Goal: Task Accomplishment & Management: Complete application form

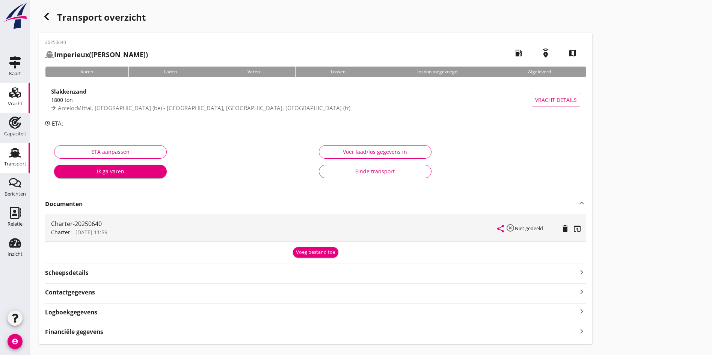
click at [16, 94] on use at bounding box center [15, 92] width 12 height 11
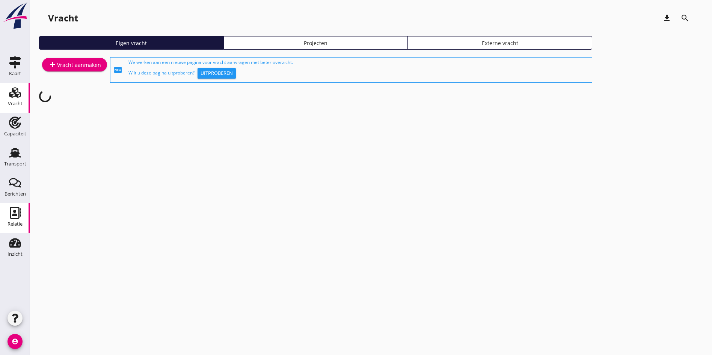
click at [16, 222] on div "Relatie" at bounding box center [15, 223] width 15 height 5
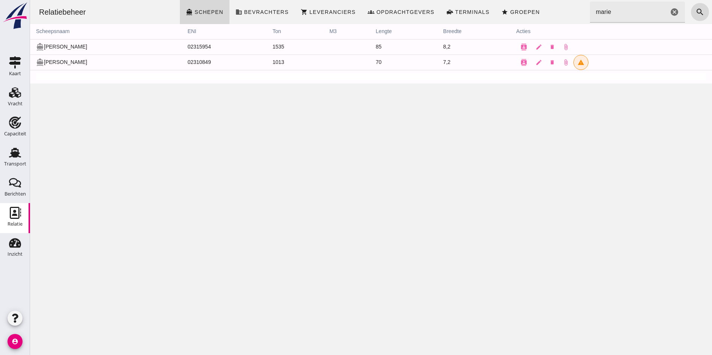
click at [624, 15] on input "marie" at bounding box center [629, 12] width 78 height 21
drag, startPoint x: 621, startPoint y: 14, endPoint x: 572, endPoint y: 9, distance: 49.1
click at [572, 9] on div "Relatiebeheer directions_boat Schepen business Bevrachters shopping_cart Levera…" at bounding box center [371, 12] width 676 height 24
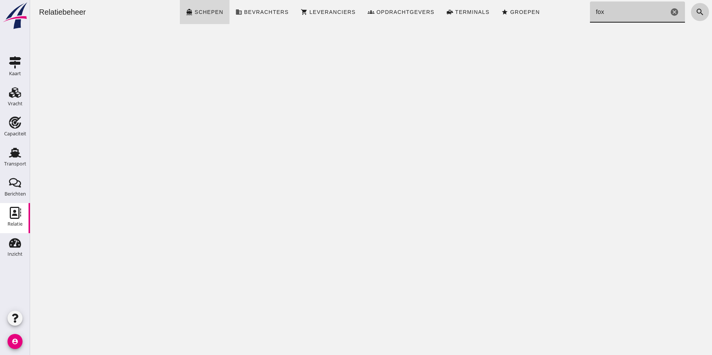
type input "fox"
click at [696, 14] on icon "search" at bounding box center [700, 12] width 9 height 9
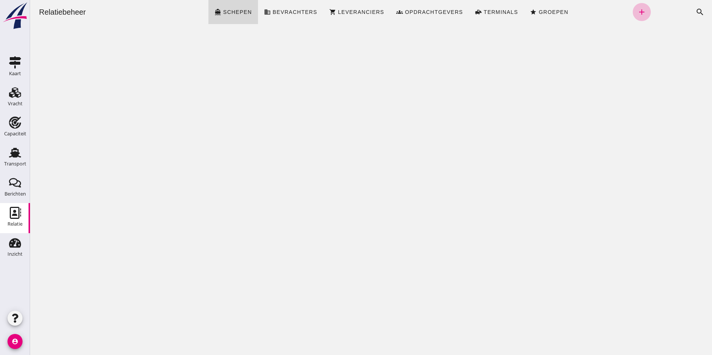
click at [521, 309] on div "Relatiebeheer directions_boat Schepen business Bevrachters shopping_cart Levera…" at bounding box center [371, 177] width 682 height 355
click at [13, 210] on icon "Relatie" at bounding box center [15, 213] width 12 height 12
click at [633, 10] on link "add" at bounding box center [642, 12] width 18 height 18
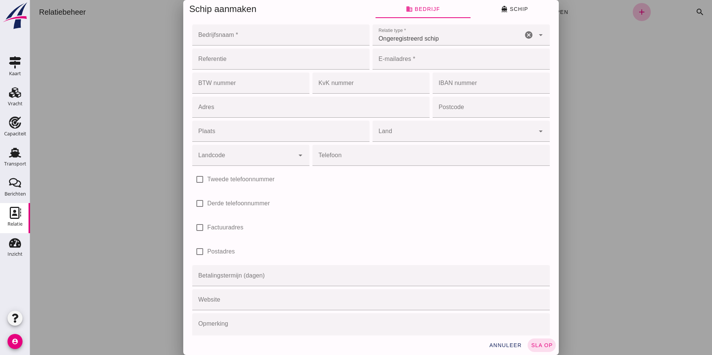
click at [230, 40] on input "Bedrijfsnaam *" at bounding box center [278, 34] width 173 height 21
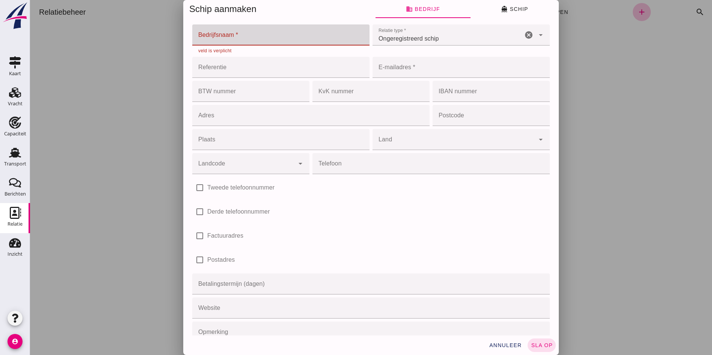
click at [253, 31] on input "Bedrijfsnaam *" at bounding box center [278, 34] width 173 height 21
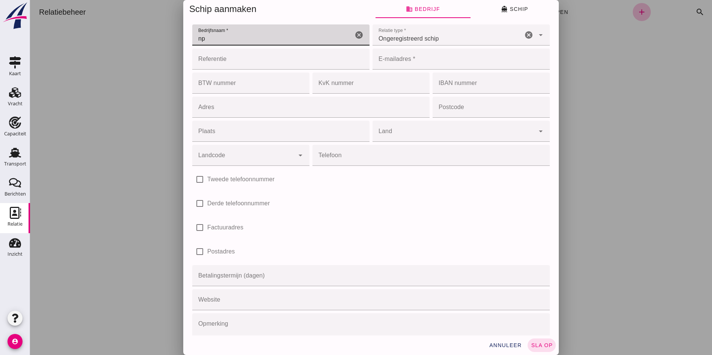
type input "n"
type input "Fox"
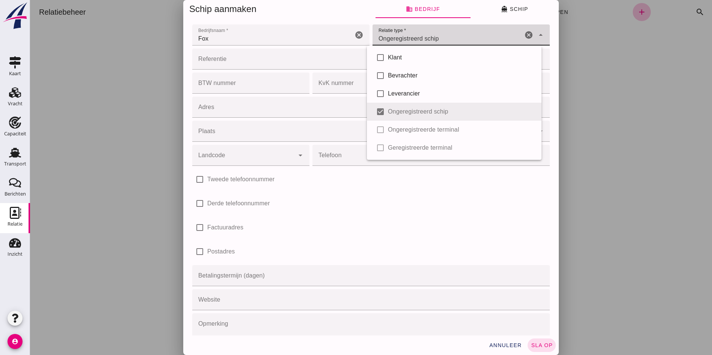
click at [437, 41] on div "Ongeregistreerd schip unregistered_vessel" at bounding box center [448, 34] width 150 height 21
click at [226, 56] on input "Referentie" at bounding box center [278, 58] width 173 height 21
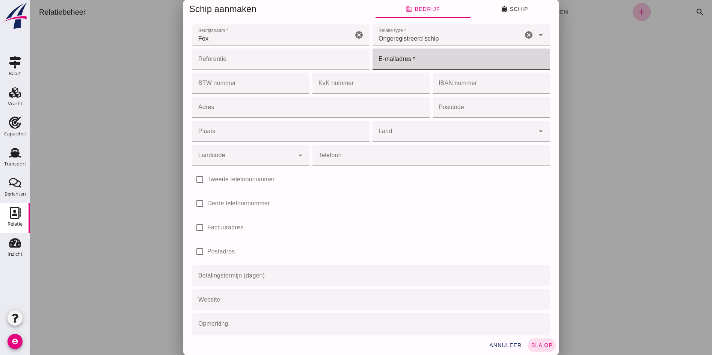
click at [410, 63] on input "E-mailadres *" at bounding box center [459, 58] width 173 height 21
type input "[EMAIL_ADDRESS][DOMAIN_NAME]"
click at [204, 112] on input "Adres" at bounding box center [308, 107] width 233 height 21
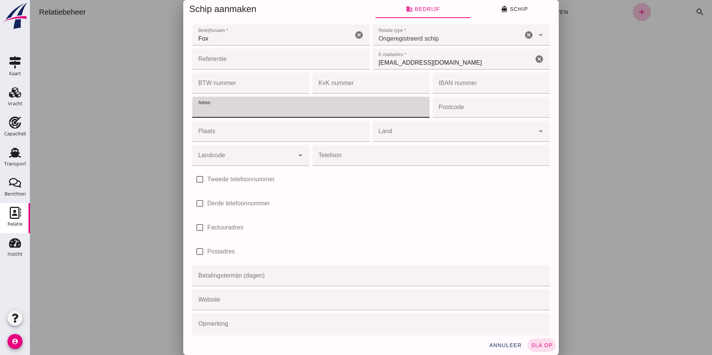
click at [211, 137] on input "Plaats" at bounding box center [278, 131] width 173 height 21
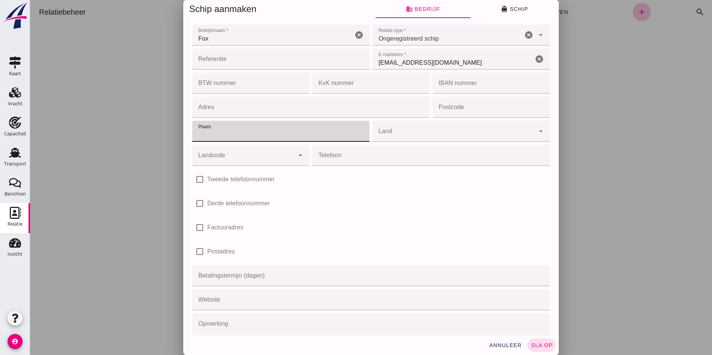
click at [425, 127] on div at bounding box center [454, 131] width 162 height 21
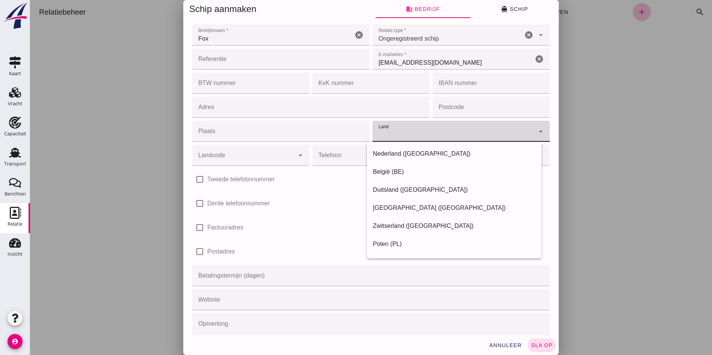
click at [229, 163] on input "Landcode" at bounding box center [243, 158] width 102 height 9
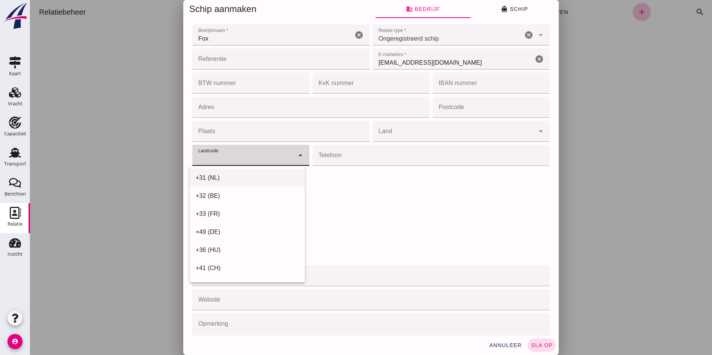
click at [214, 172] on div "+31 (NL)" at bounding box center [247, 178] width 115 height 18
type input "+31 (NL)"
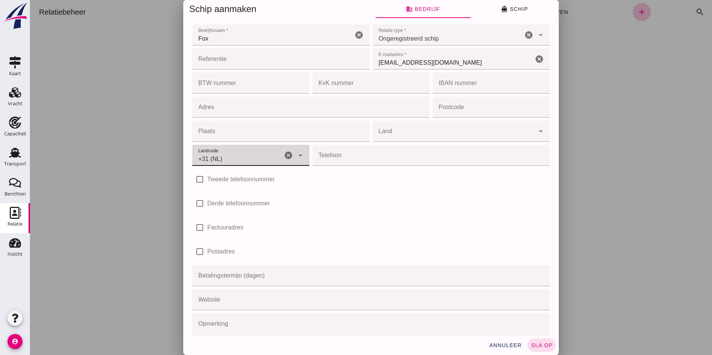
click at [361, 163] on input "Telefoon" at bounding box center [428, 155] width 233 height 21
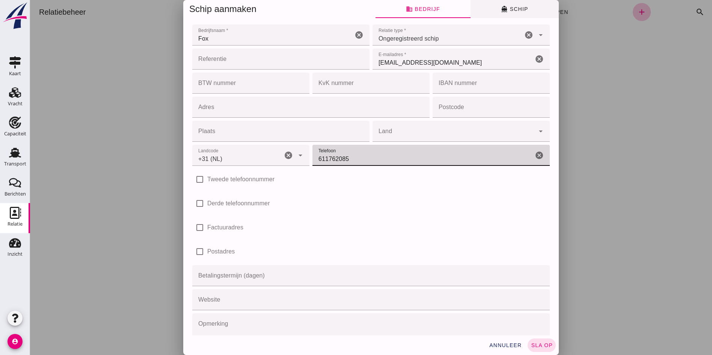
type input "611762085"
click at [507, 6] on span "directions_boat Schip" at bounding box center [514, 9] width 27 height 7
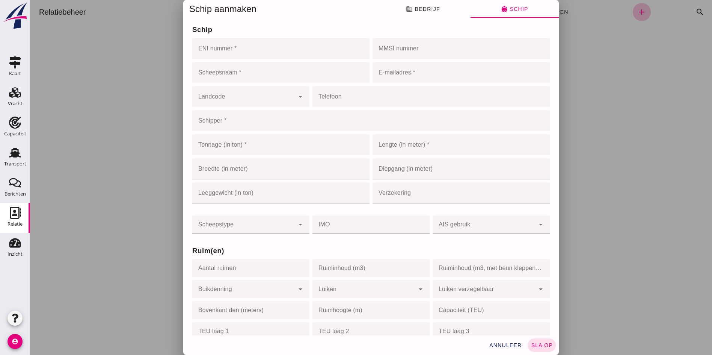
click at [199, 43] on input "ENI nummer *" at bounding box center [278, 48] width 173 height 21
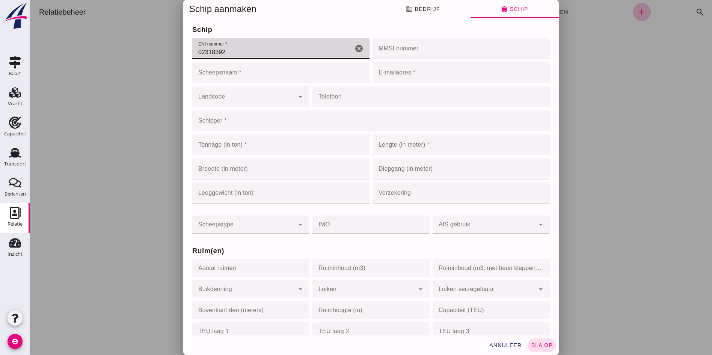
type input "02318392"
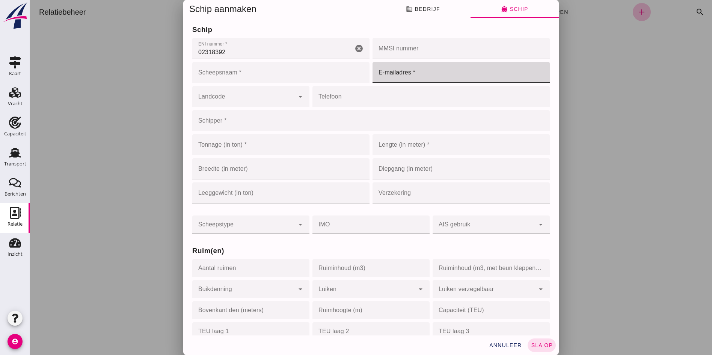
click at [385, 69] on input "E-mailadres *" at bounding box center [459, 72] width 173 height 21
type input "[EMAIL_ADDRESS][DOMAIN_NAME]"
click at [257, 71] on input "Scheepsnaam *" at bounding box center [280, 72] width 177 height 21
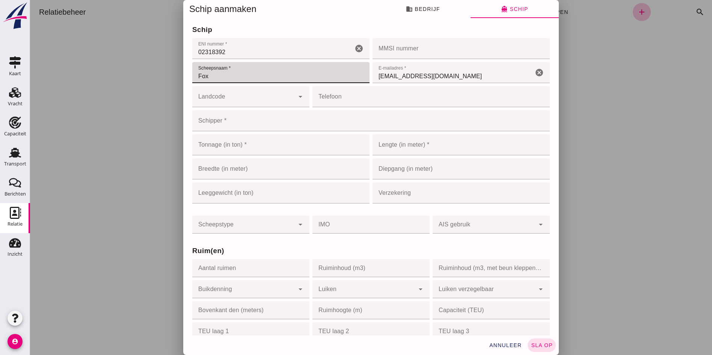
type input "Fox"
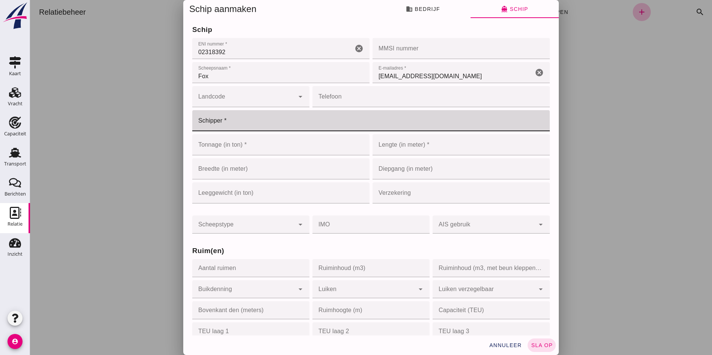
click at [256, 121] on input "Schipper *" at bounding box center [368, 120] width 353 height 21
click at [208, 123] on input "De Waardt" at bounding box center [362, 120] width 341 height 21
type input "Waardt"
click at [216, 148] on input "Tonnage (in ton) *" at bounding box center [273, 144] width 162 height 21
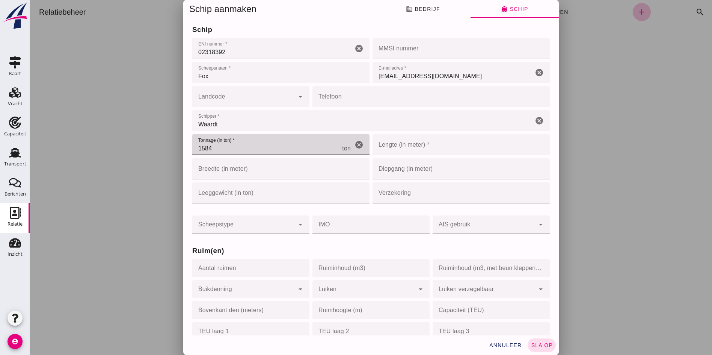
type input "1584"
click at [410, 147] on input "Lengte (in meter) *" at bounding box center [450, 144] width 155 height 21
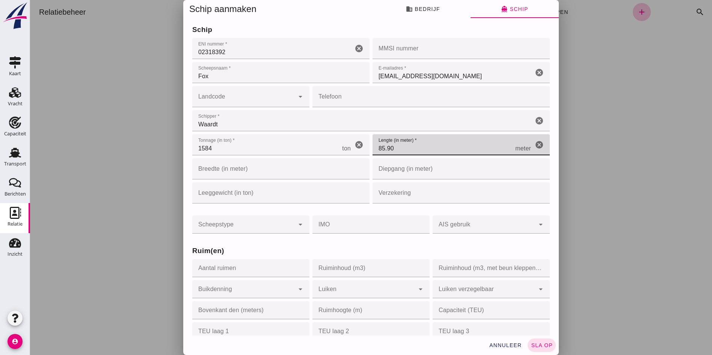
type input "85.9"
click at [294, 166] on input "Breedte (in meter)" at bounding box center [269, 168] width 155 height 21
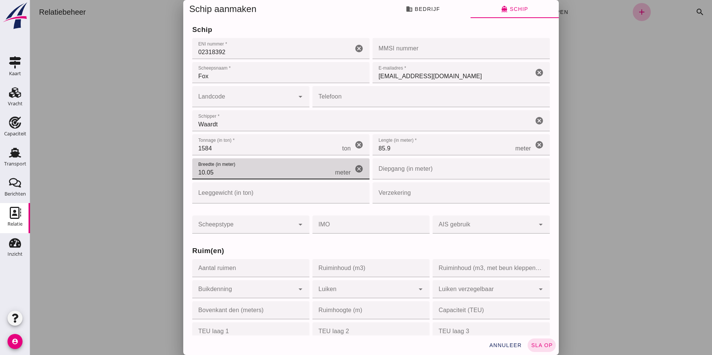
type input "10.05"
click at [421, 167] on input "Diepgang (in meter)" at bounding box center [450, 168] width 155 height 21
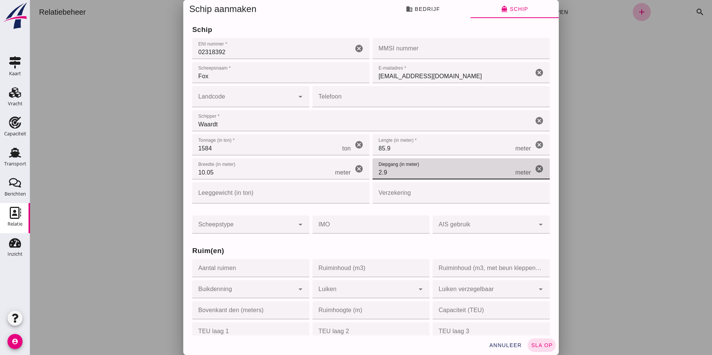
type input "2.9"
click at [263, 196] on input "Leeggewicht (in ton)" at bounding box center [273, 192] width 162 height 21
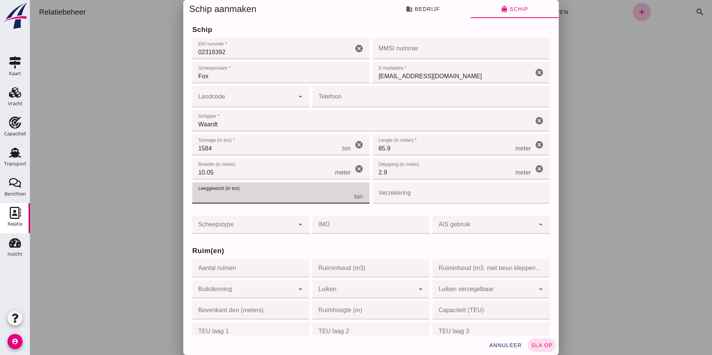
click at [388, 193] on input "Verzekering" at bounding box center [459, 192] width 173 height 21
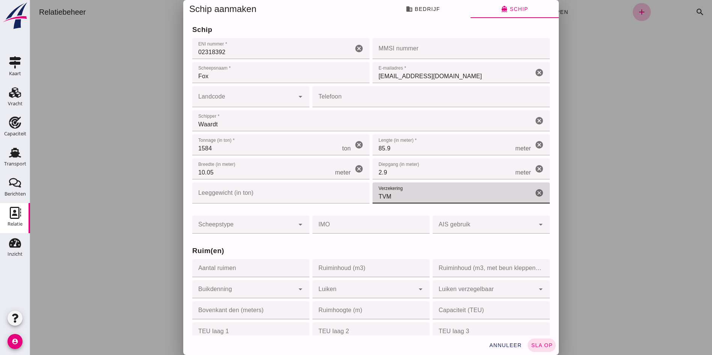
type input "TVM"
click at [232, 222] on div at bounding box center [243, 224] width 102 height 18
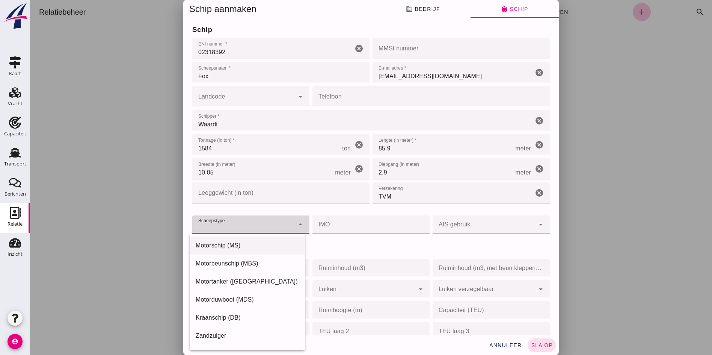
click at [233, 244] on div "Motorschip (MS)" at bounding box center [247, 245] width 103 height 9
type input "motor_ship"
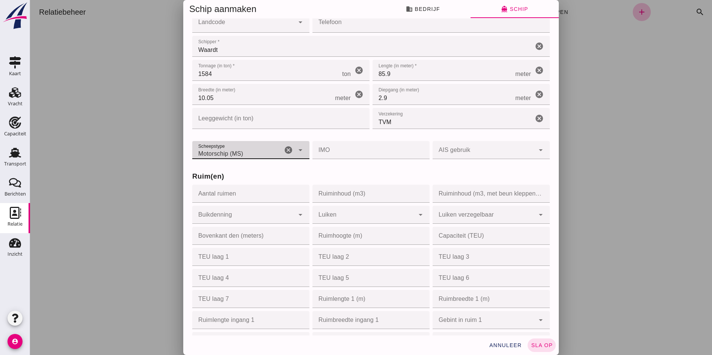
scroll to position [75, 0]
click at [235, 195] on input "Aantal ruimen" at bounding box center [248, 193] width 113 height 18
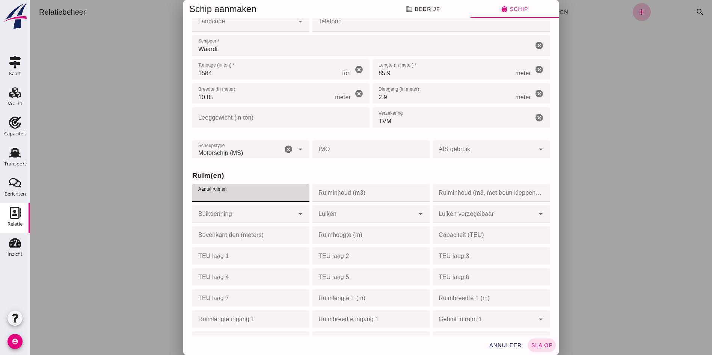
click at [347, 190] on input "Ruiminhoud (m3)" at bounding box center [368, 193] width 113 height 18
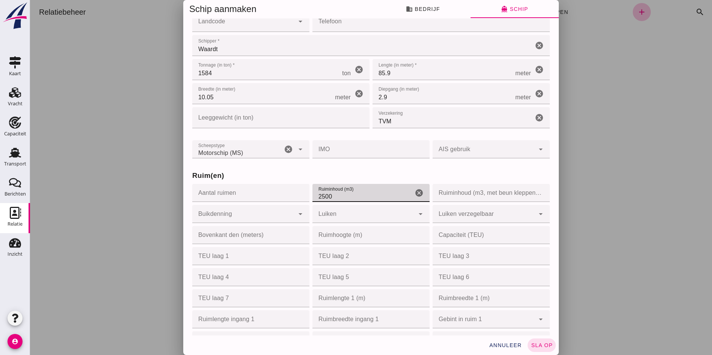
type input "2500"
click at [271, 174] on h3 "Ruim(en)" at bounding box center [371, 175] width 358 height 11
click at [353, 192] on input "2500" at bounding box center [362, 193] width 101 height 18
click at [538, 344] on span "sla op" at bounding box center [542, 345] width 22 height 6
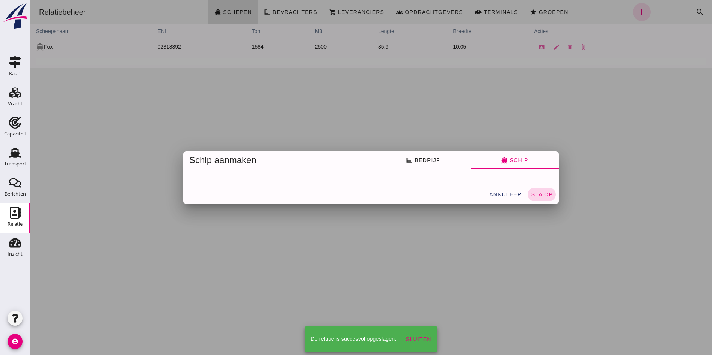
scroll to position [0, 0]
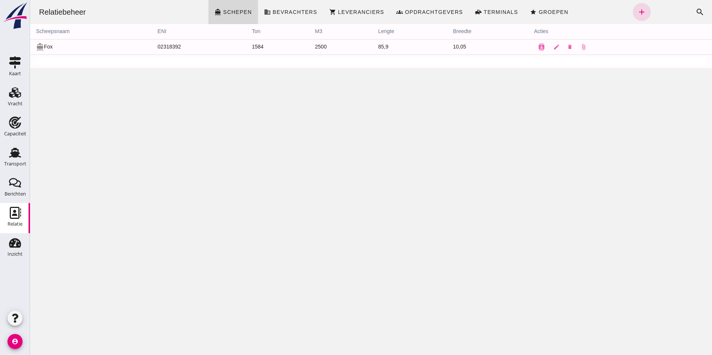
click at [235, 143] on div "Relatiebeheer directions_boat Schepen business Bevrachters shopping_cart Levera…" at bounding box center [371, 177] width 682 height 355
click at [554, 48] on icon "edit" at bounding box center [556, 47] width 7 height 7
click at [553, 47] on icon "edit" at bounding box center [556, 47] width 7 height 7
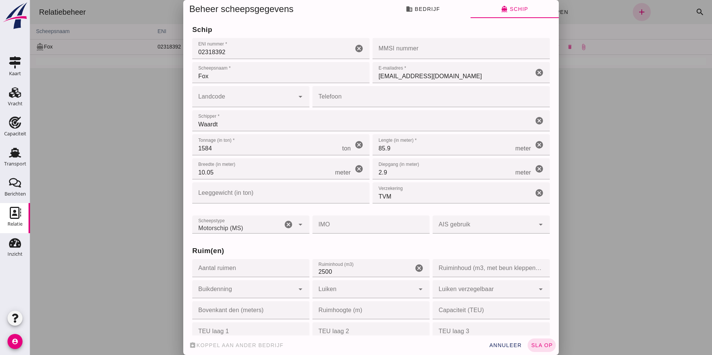
scroll to position [333, 0]
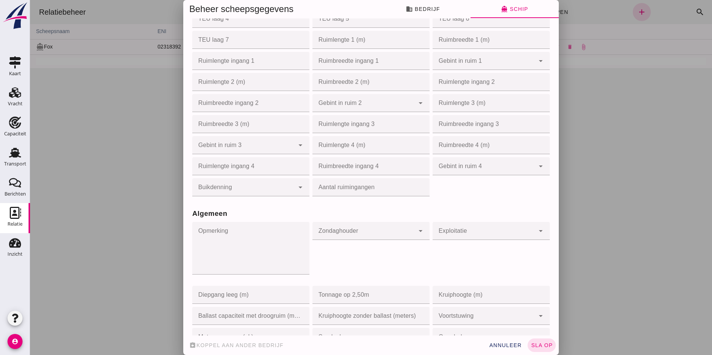
click at [462, 256] on div "Exploitatie Exploitatie cancel arrow_drop_down" at bounding box center [491, 252] width 120 height 64
click at [466, 214] on h3 "Algemeen" at bounding box center [371, 213] width 358 height 11
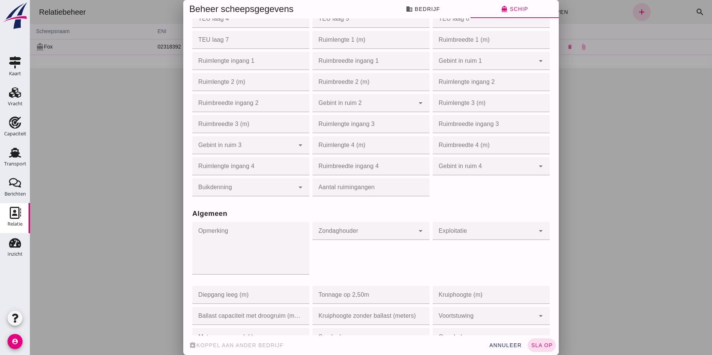
type input "06"
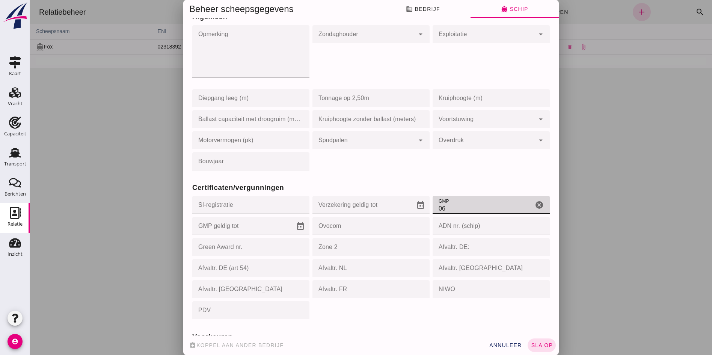
scroll to position [531, 0]
click at [442, 205] on input "06" at bounding box center [483, 204] width 101 height 18
click at [535, 204] on icon "cancel" at bounding box center [539, 203] width 9 height 9
type input "063252"
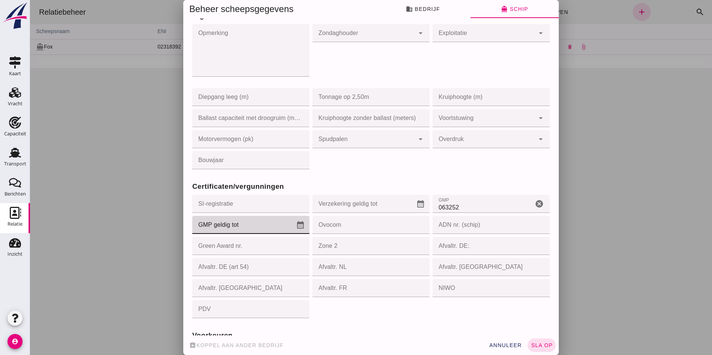
click at [214, 230] on input "GMP geldig tot" at bounding box center [244, 225] width 104 height 18
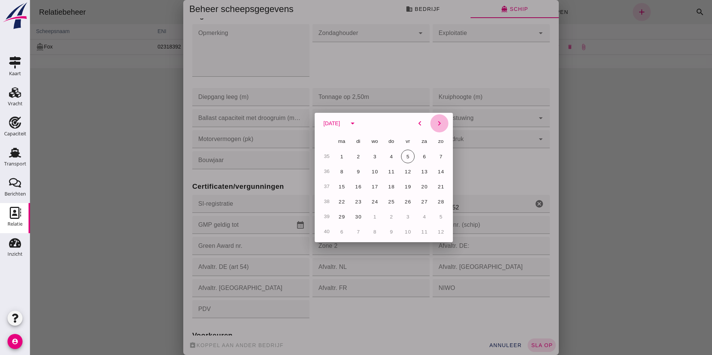
click at [436, 123] on icon "chevron_right" at bounding box center [439, 123] width 9 height 9
click at [385, 194] on div "ma di wo do vr za zo 29 30 31 1 2 3 4 5 6 7 8 9 10 11 12 13 14 15 16 17 18 19 2…" at bounding box center [391, 186] width 114 height 105
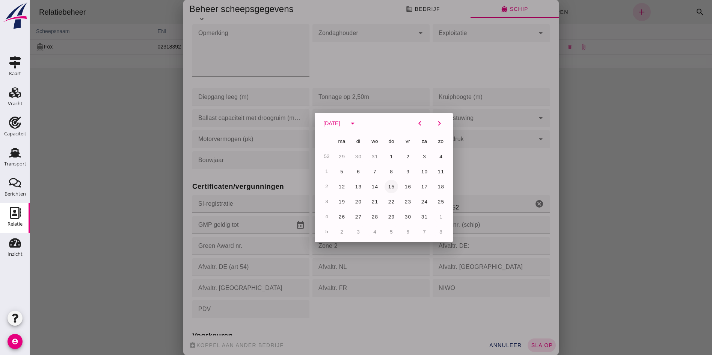
click at [385, 185] on button "15" at bounding box center [392, 187] width 14 height 14
type input "[DATE]"
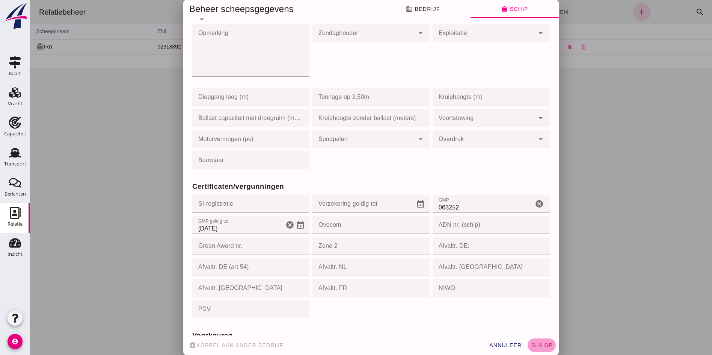
click at [533, 342] on span "sla op" at bounding box center [542, 345] width 22 height 6
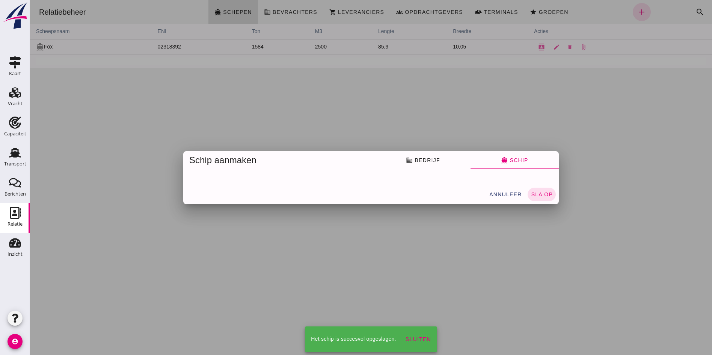
scroll to position [0, 0]
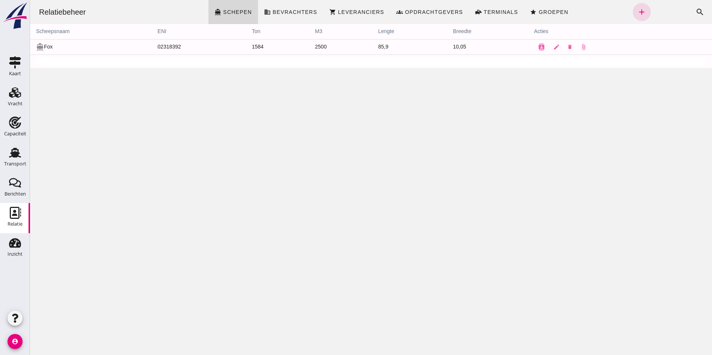
click at [144, 177] on div "Relatiebeheer directions_boat Schepen business Bevrachters shopping_cart Levera…" at bounding box center [371, 177] width 682 height 355
click at [12, 101] on div "Vracht" at bounding box center [15, 103] width 15 height 11
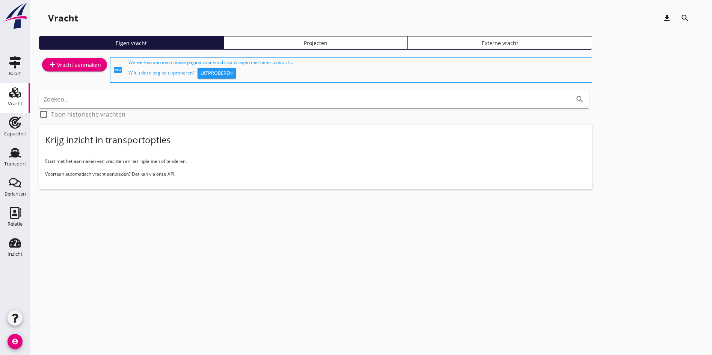
click at [59, 71] on link "add Vracht aanmaken" at bounding box center [74, 65] width 65 height 14
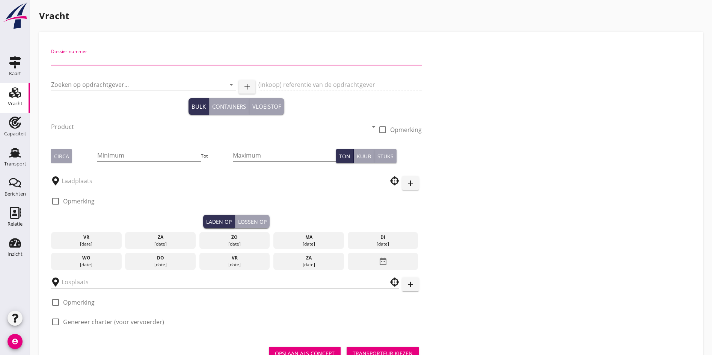
click at [68, 59] on input "Dossier nummer" at bounding box center [236, 59] width 371 height 12
type input "20250743"
click at [65, 84] on input "Zoeken op opdrachtgever..." at bounding box center [133, 84] width 164 height 12
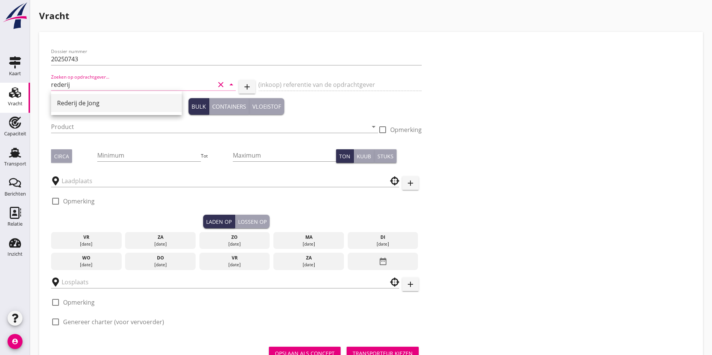
click at [71, 107] on div "Rederij de Jong" at bounding box center [116, 102] width 119 height 9
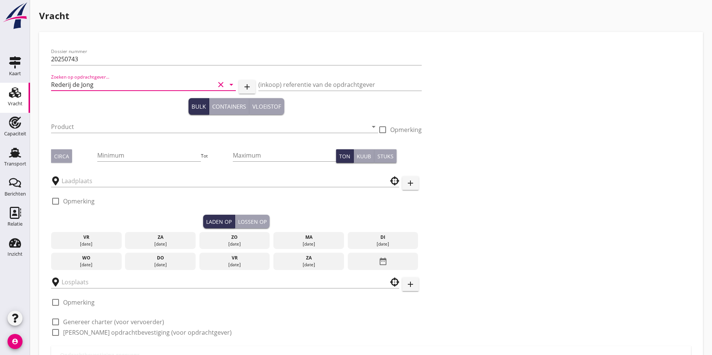
type input "Rederij de Jong"
click at [60, 133] on div "Product arrow_drop_down" at bounding box center [214, 131] width 327 height 20
click at [61, 132] on div "Product arrow_drop_down" at bounding box center [214, 131] width 327 height 20
click at [60, 130] on input "Product" at bounding box center [209, 127] width 317 height 12
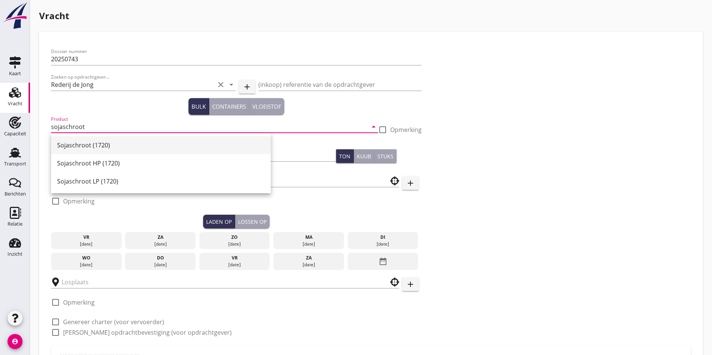
click at [87, 141] on div "Sojaschroot (1720)" at bounding box center [161, 144] width 208 height 9
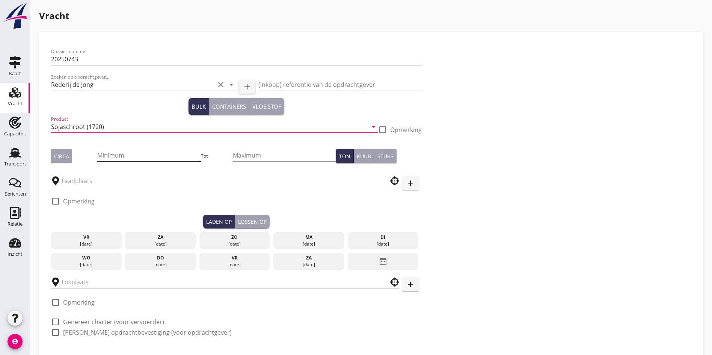
type input "Sojaschroot (1720)"
click at [114, 154] on input "Minimum" at bounding box center [148, 155] width 103 height 12
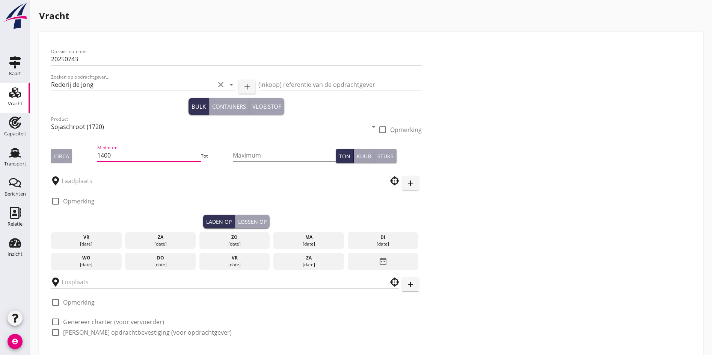
type input "1400"
click at [51, 150] on button "Circa" at bounding box center [61, 156] width 21 height 14
click at [72, 188] on div at bounding box center [225, 180] width 348 height 23
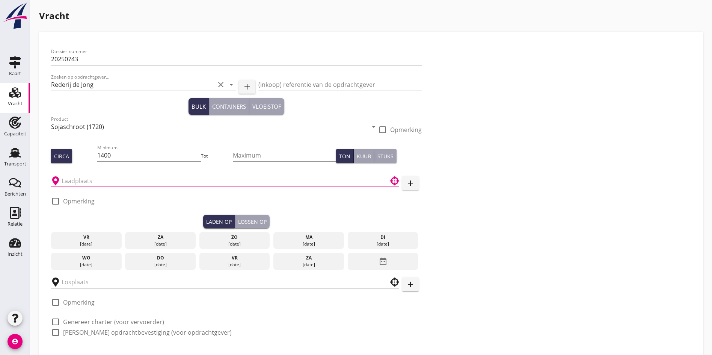
click at [69, 180] on input "text" at bounding box center [220, 181] width 317 height 12
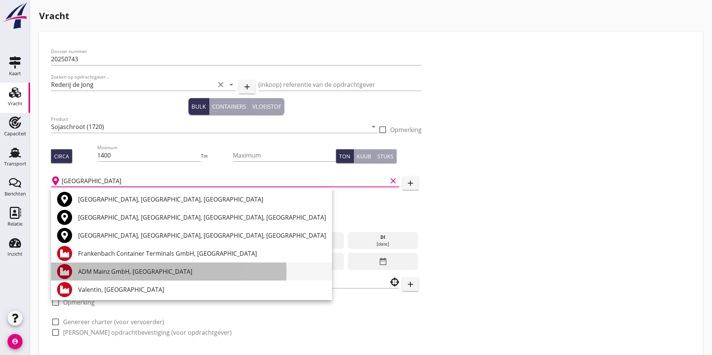
click at [130, 272] on div "ADM Mainz GmbH, [GEOGRAPHIC_DATA]" at bounding box center [202, 271] width 248 height 9
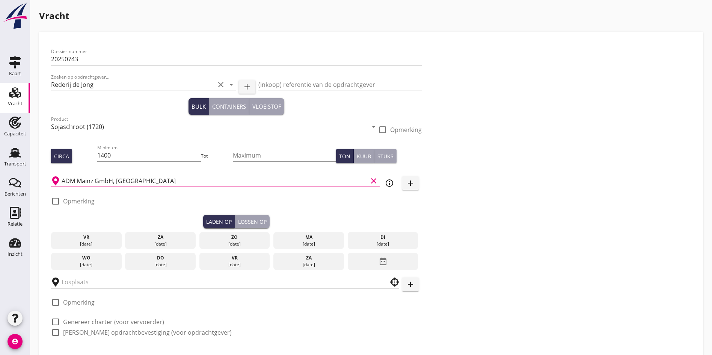
type input "ADM Mainz GmbH, [GEOGRAPHIC_DATA]"
drag, startPoint x: 233, startPoint y: 240, endPoint x: 172, endPoint y: 254, distance: 62.5
click at [275, 240] on div "[DATE]" at bounding box center [308, 243] width 67 height 7
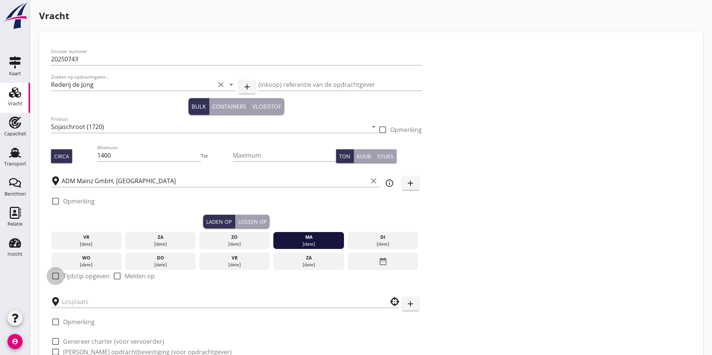
click at [55, 272] on div at bounding box center [55, 275] width 13 height 13
checkbox input "true"
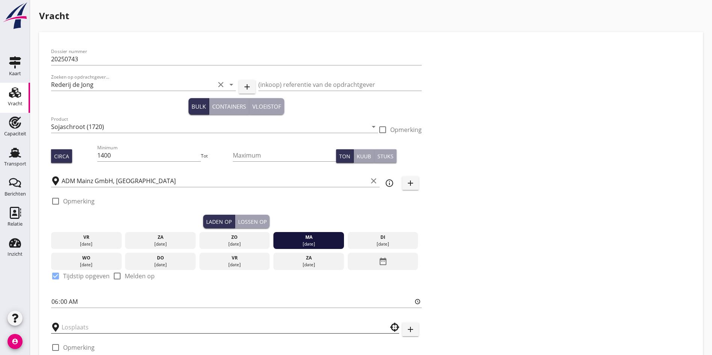
click at [97, 321] on input "text" at bounding box center [220, 327] width 317 height 12
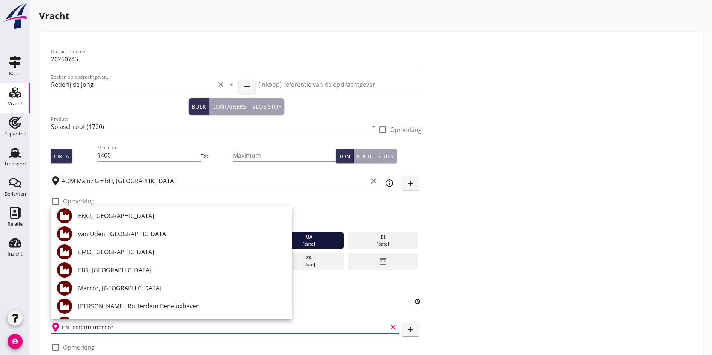
scroll to position [113, 0]
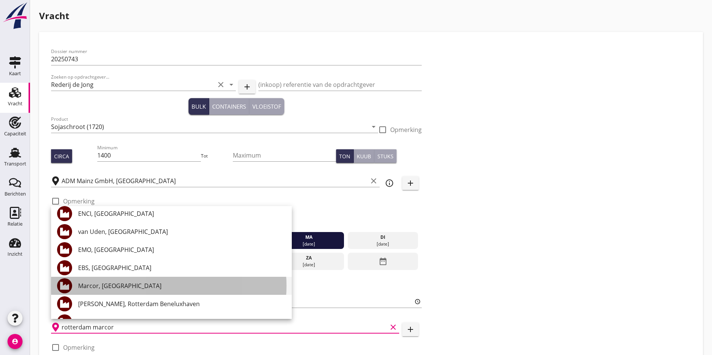
click at [116, 280] on div "Marcor, [GEOGRAPHIC_DATA]" at bounding box center [182, 285] width 208 height 18
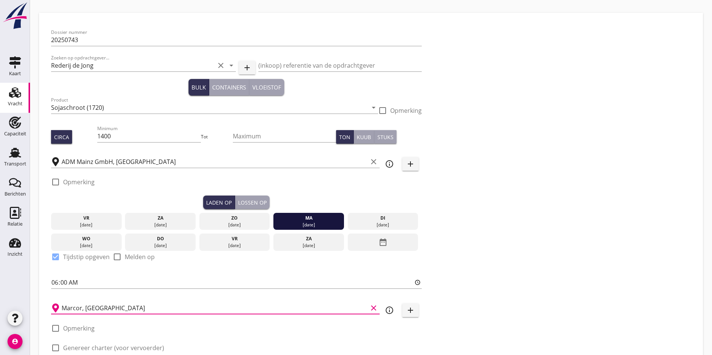
scroll to position [75, 0]
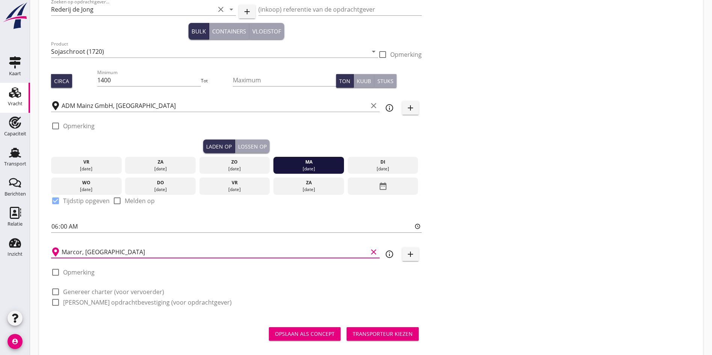
type input "Marcor, [GEOGRAPHIC_DATA]"
click at [55, 299] on div at bounding box center [55, 302] width 13 height 13
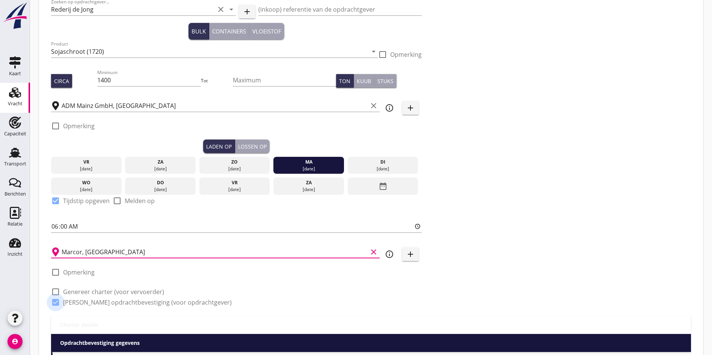
checkbox input "true"
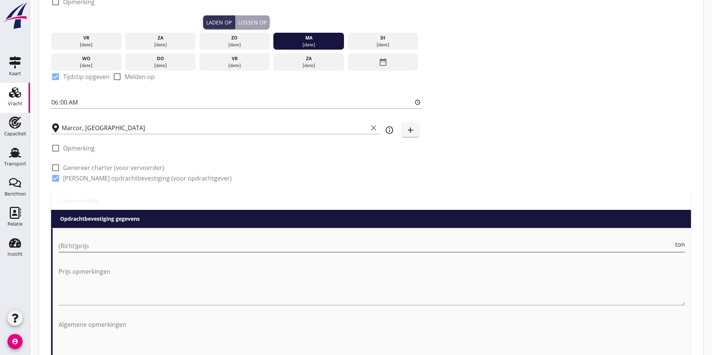
scroll to position [225, 0]
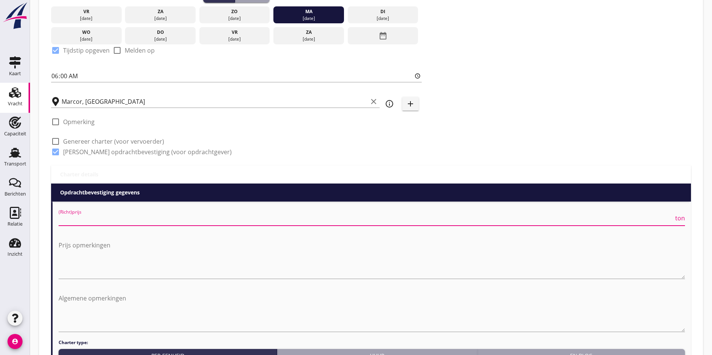
click at [69, 220] on input "(Richt)prijs" at bounding box center [366, 219] width 615 height 12
click at [84, 218] on input "(Richt)prijs" at bounding box center [366, 219] width 615 height 12
type input "13.2"
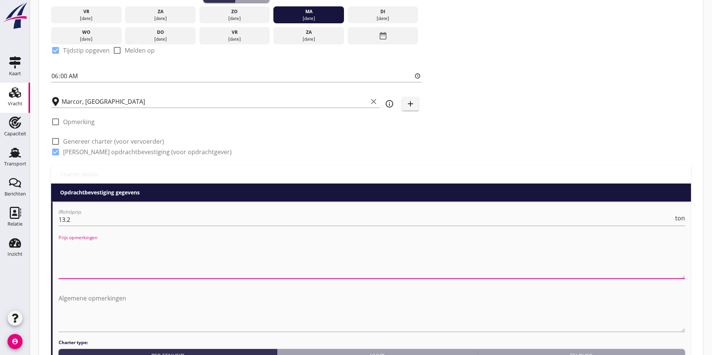
click at [101, 261] on textarea "Prijs opmerkingen" at bounding box center [372, 258] width 626 height 39
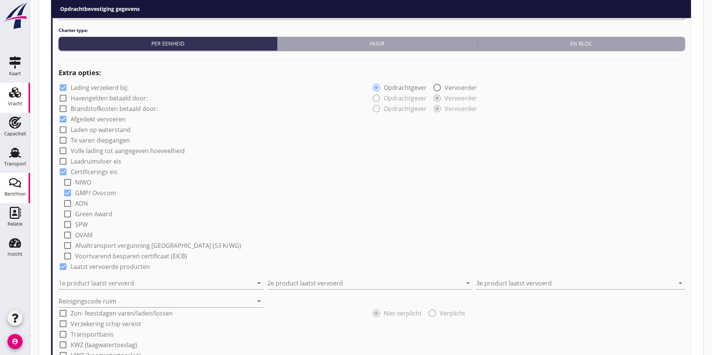
scroll to position [563, 0]
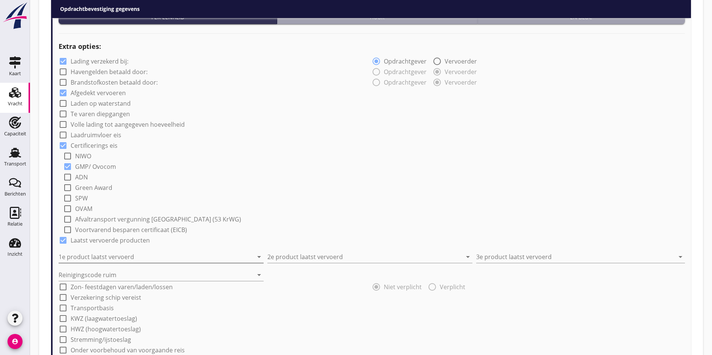
click at [77, 259] on input "1e product laatst vervoerd" at bounding box center [156, 256] width 195 height 12
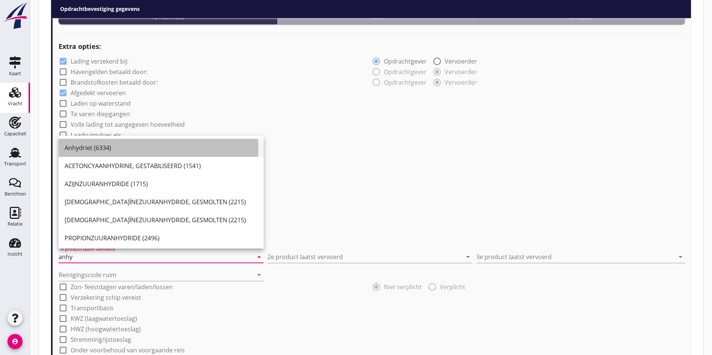
click at [83, 145] on div "Anhydriet (6334)" at bounding box center [161, 147] width 193 height 9
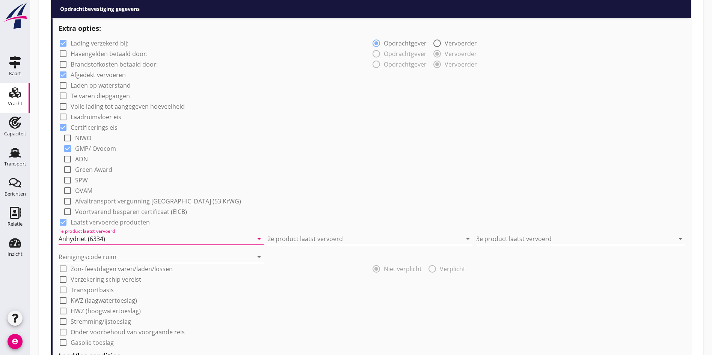
scroll to position [545, 0]
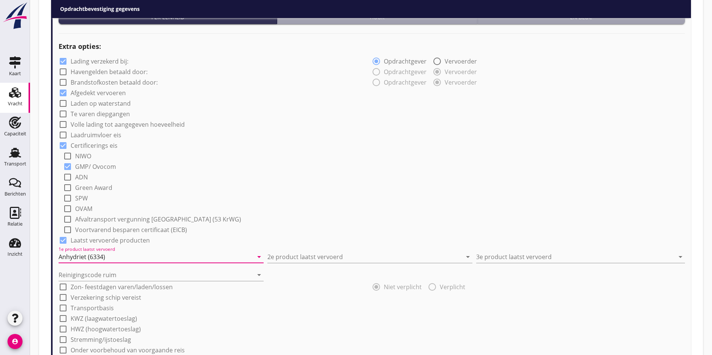
type input "Anhydriet (6334)"
click at [296, 248] on div "2e product laatst vervoerd arrow_drop_down" at bounding box center [369, 254] width 205 height 17
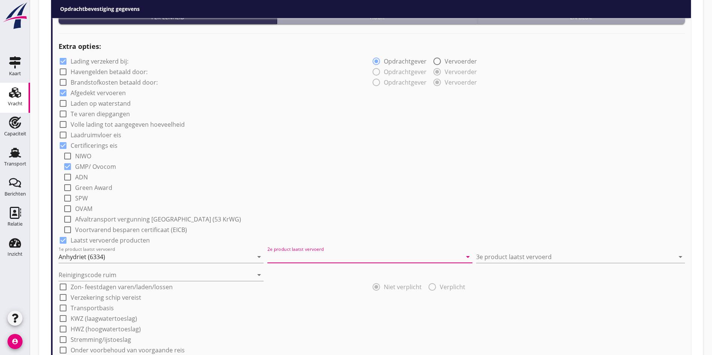
click at [299, 252] on input "2e product laatst vervoerd" at bounding box center [364, 256] width 195 height 12
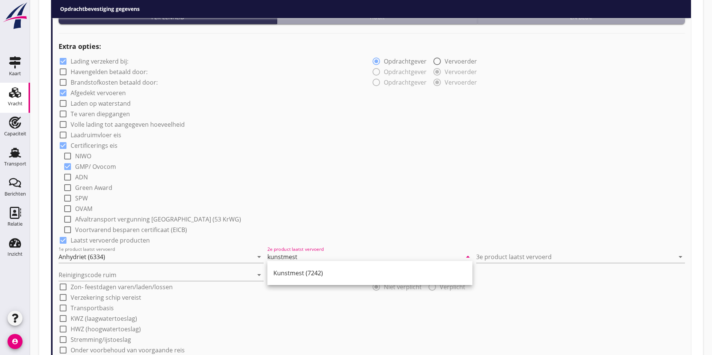
type input "kunstmest"
drag, startPoint x: 322, startPoint y: 288, endPoint x: 314, endPoint y: 274, distance: 16.0
click at [320, 284] on div "a b c d 60er, fein (7232) 60er, gran (7232) A-mout (1620) A/S (7243) Aardappels…" at bounding box center [356, 84] width 712 height 1258
click at [314, 274] on div "Reinigingscode ruim arrow_drop_down" at bounding box center [372, 272] width 626 height 18
click at [491, 253] on input "3e product laatst vervoerd" at bounding box center [575, 256] width 198 height 12
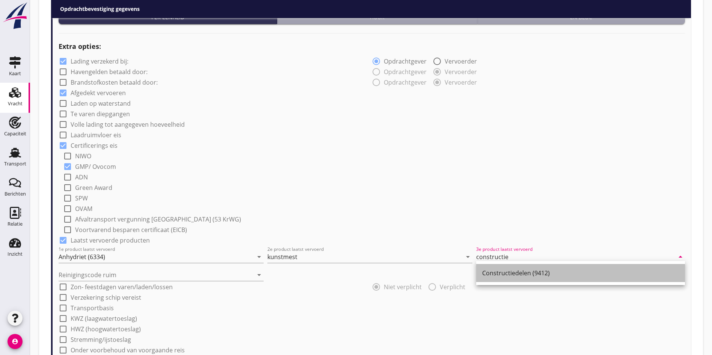
click at [545, 275] on div "Constructiedelen (9412)" at bounding box center [580, 272] width 197 height 9
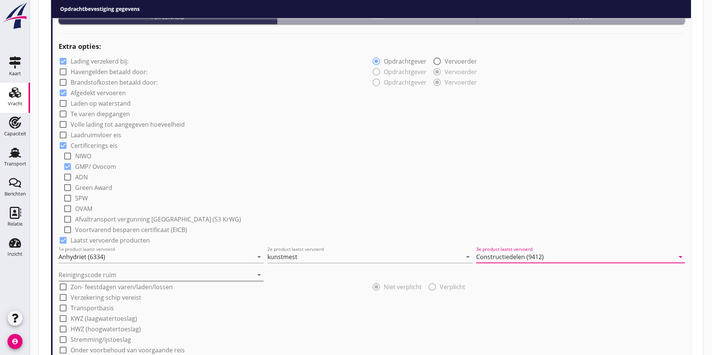
type input "Constructiedelen (9412)"
click at [136, 275] on input "Reinigingscode ruim" at bounding box center [156, 275] width 195 height 12
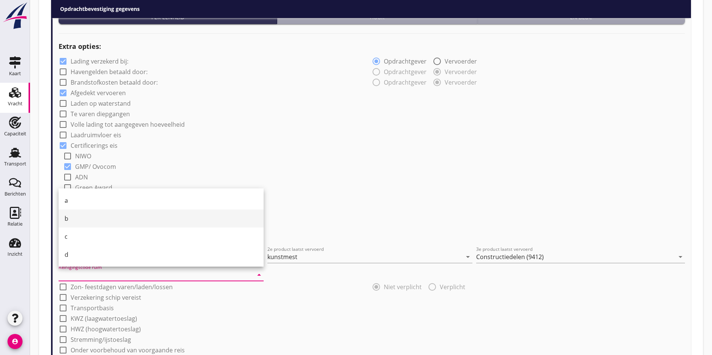
click at [100, 217] on div "b" at bounding box center [161, 218] width 193 height 9
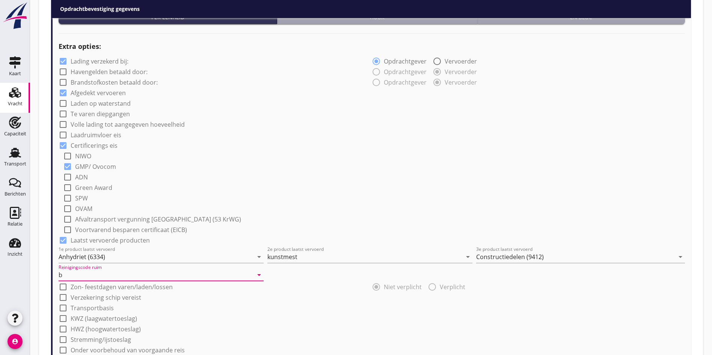
drag, startPoint x: 84, startPoint y: 271, endPoint x: 45, endPoint y: 269, distance: 38.7
click at [45, 269] on div "Dossier nummer 20250743 Zoeken op opdrachtgever... Rederij de Jong clear arrow_…" at bounding box center [371, 95] width 652 height 1205
click at [68, 269] on input "b" at bounding box center [156, 275] width 195 height 12
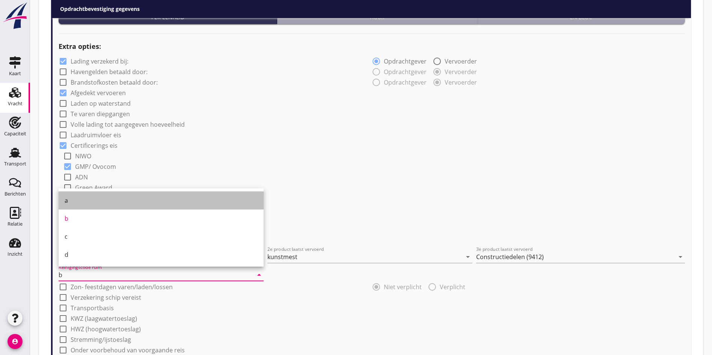
click at [72, 204] on div "a" at bounding box center [161, 200] width 193 height 9
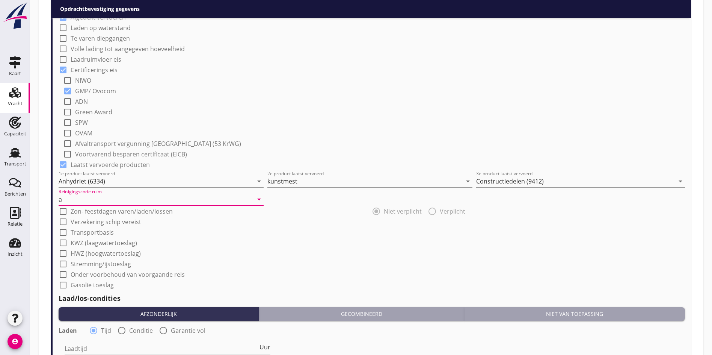
scroll to position [620, 0]
click at [105, 198] on input "a" at bounding box center [156, 199] width 195 height 12
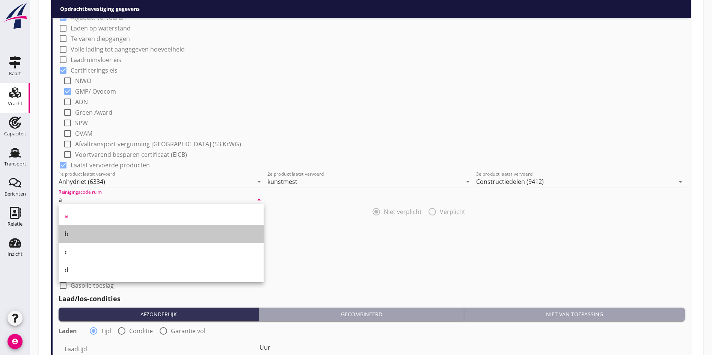
click at [81, 226] on div "b" at bounding box center [161, 234] width 193 height 18
type input "b"
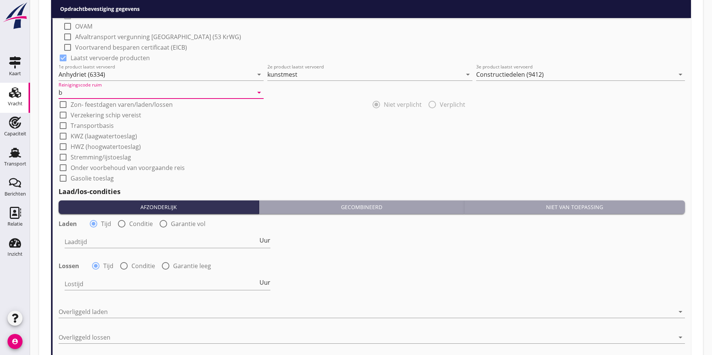
scroll to position [733, 0]
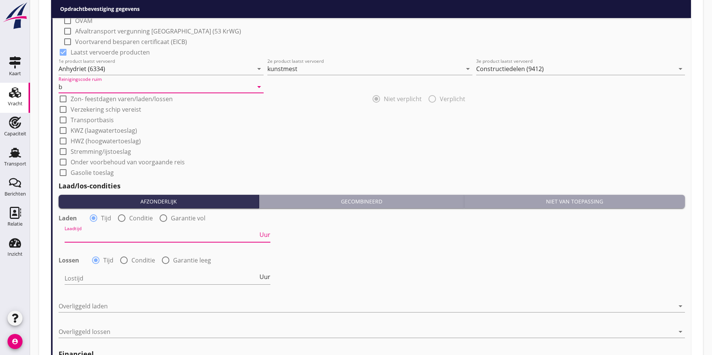
click at [77, 233] on input "Laadtijd" at bounding box center [161, 236] width 193 height 12
click at [119, 216] on div at bounding box center [121, 217] width 13 height 13
radio input "false"
radio input "true"
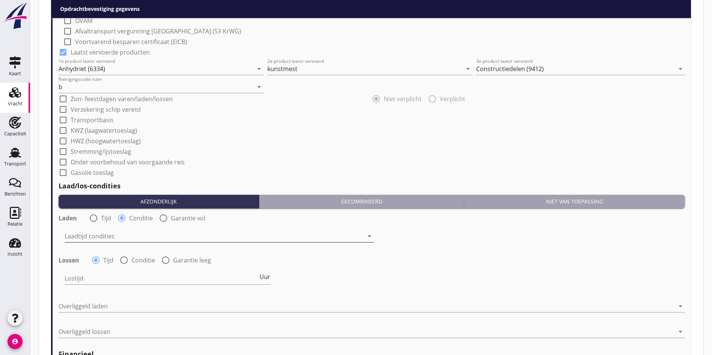
click at [101, 233] on div at bounding box center [214, 236] width 299 height 12
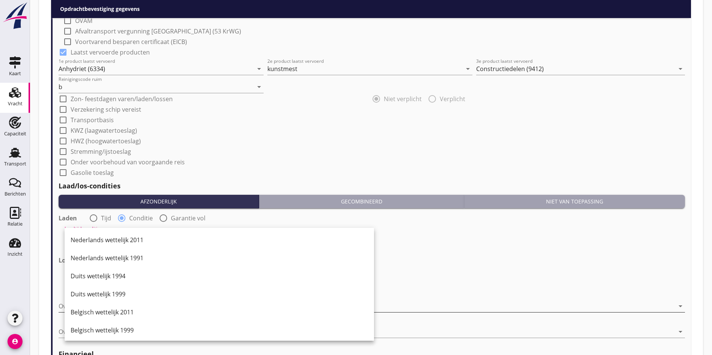
drag, startPoint x: 101, startPoint y: 295, endPoint x: 100, endPoint y: 302, distance: 7.5
click at [101, 295] on div "Duits wettelijk 1999" at bounding box center [219, 293] width 297 height 9
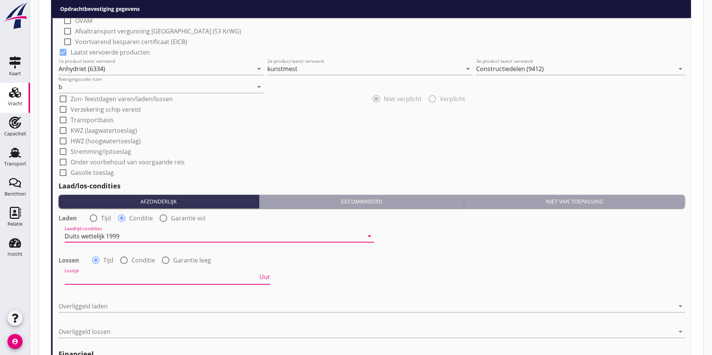
click at [88, 281] on div "Lostijd Uur" at bounding box center [168, 278] width 206 height 12
click at [116, 258] on div "Lossen radio_button_checked Tijd radio_button_unchecked Conditie radio_button_u…" at bounding box center [138, 259] width 158 height 9
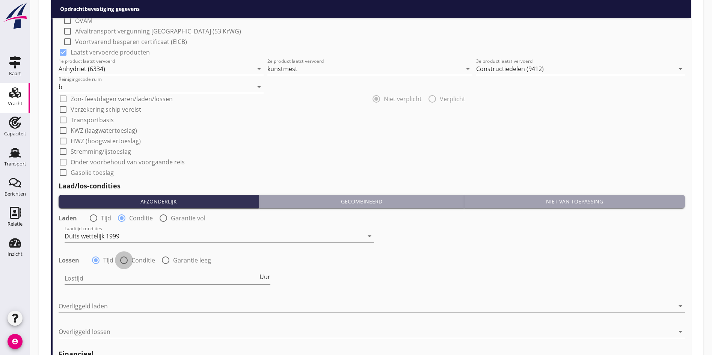
click at [123, 258] on div at bounding box center [124, 259] width 13 height 13
radio input "false"
radio input "true"
click at [105, 273] on div at bounding box center [214, 278] width 299 height 12
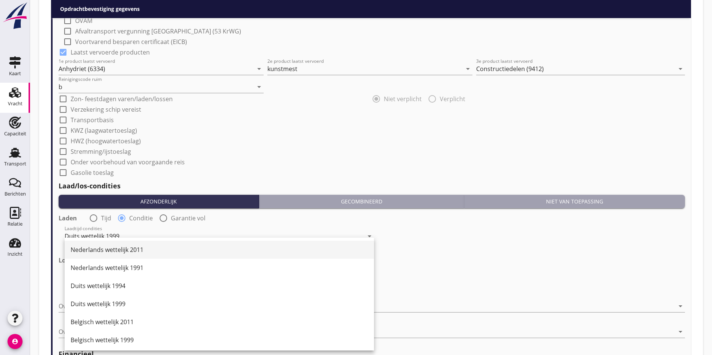
click at [100, 250] on div "Nederlands wettelijk 2011" at bounding box center [219, 249] width 297 height 9
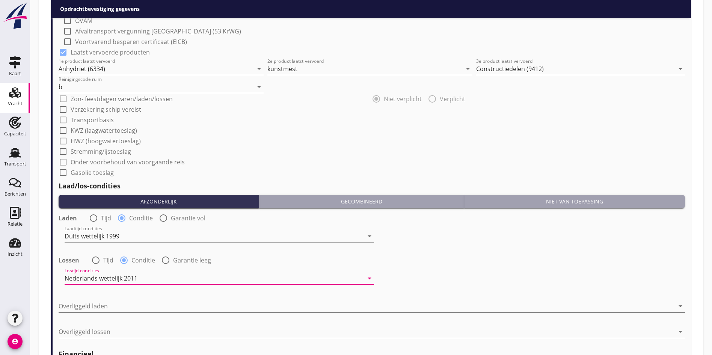
click at [95, 304] on div at bounding box center [367, 306] width 616 height 12
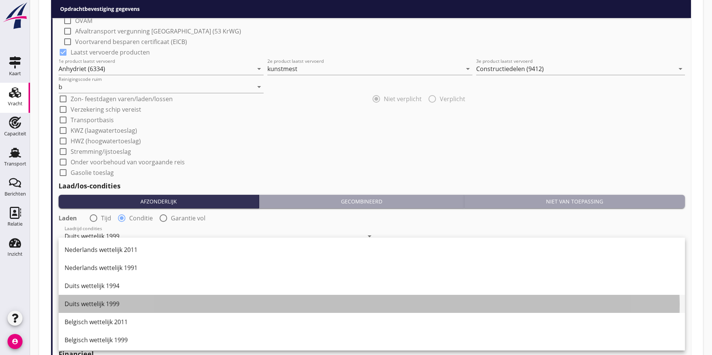
click at [91, 302] on div "Duits wettelijk 1999" at bounding box center [372, 303] width 614 height 9
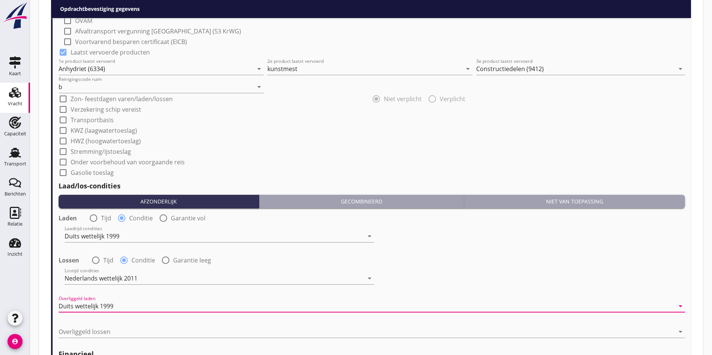
click at [89, 336] on div "Overliggeld lossen arrow_drop_down" at bounding box center [372, 335] width 626 height 20
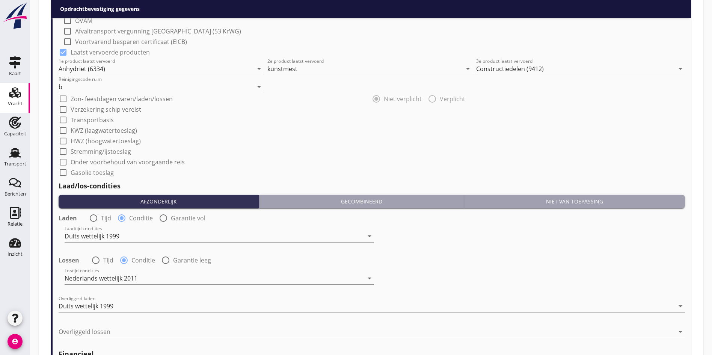
click at [90, 332] on div at bounding box center [367, 331] width 616 height 12
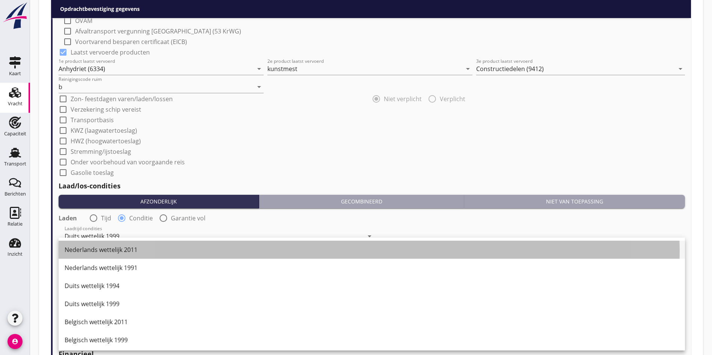
click at [94, 247] on div "Nederlands wettelijk 2011" at bounding box center [372, 249] width 614 height 9
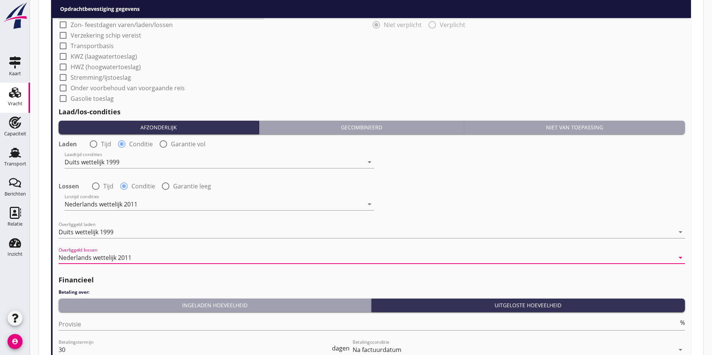
scroll to position [808, 0]
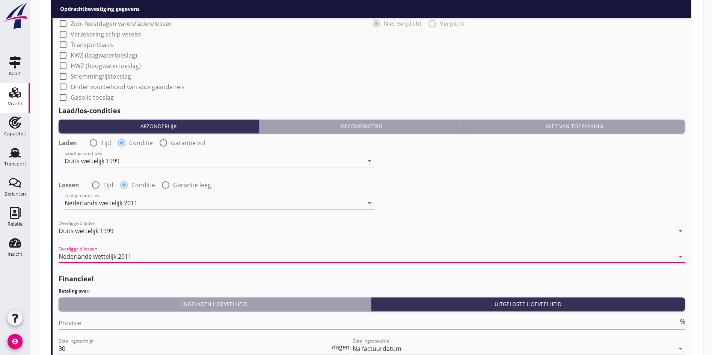
click at [88, 321] on input "Provisie" at bounding box center [369, 323] width 620 height 12
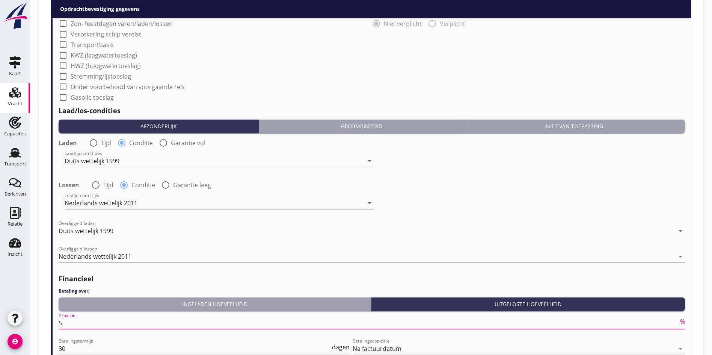
type input "5"
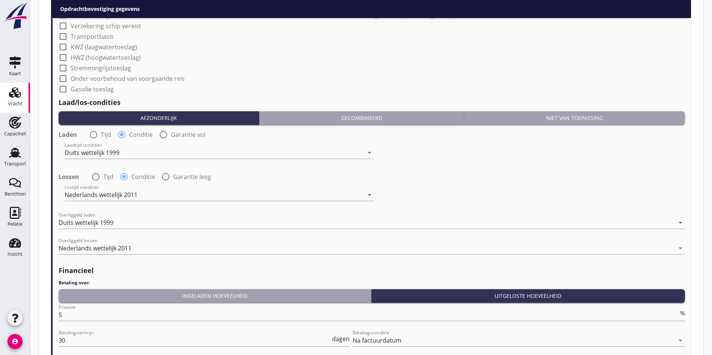
scroll to position [714, 0]
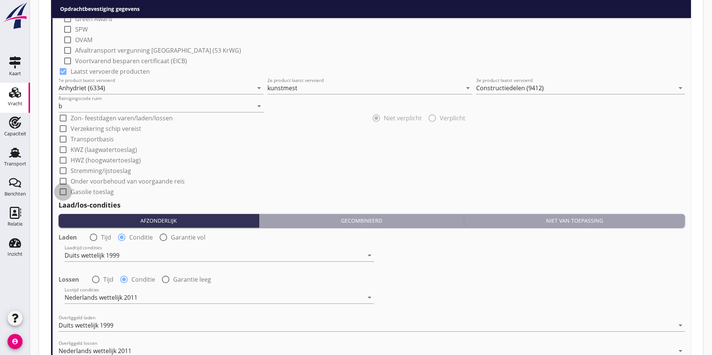
click at [64, 186] on div at bounding box center [63, 191] width 13 height 13
checkbox input "true"
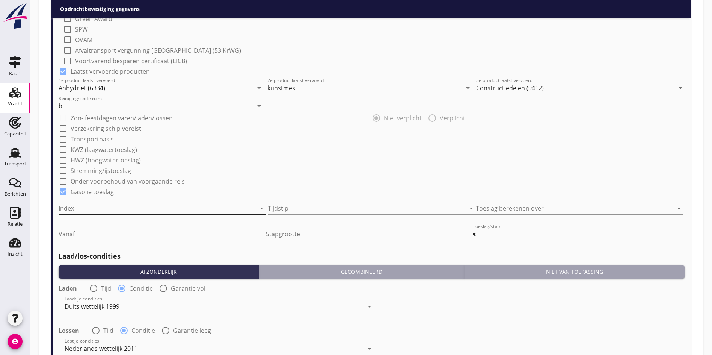
click at [89, 202] on div at bounding box center [152, 208] width 187 height 12
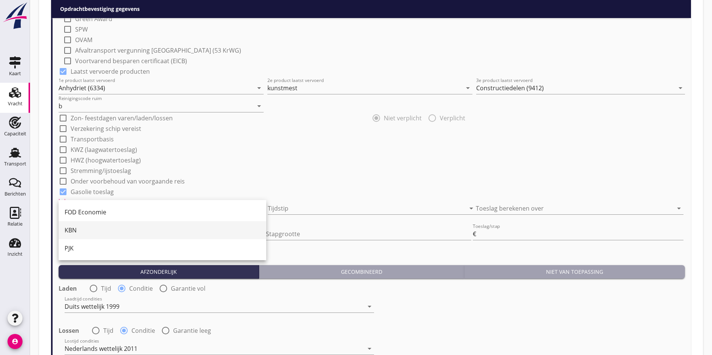
click at [87, 227] on div "KBN" at bounding box center [163, 229] width 196 height 9
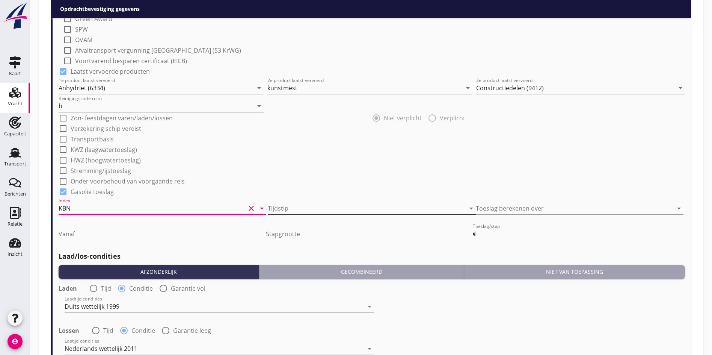
click at [317, 210] on div at bounding box center [361, 208] width 187 height 12
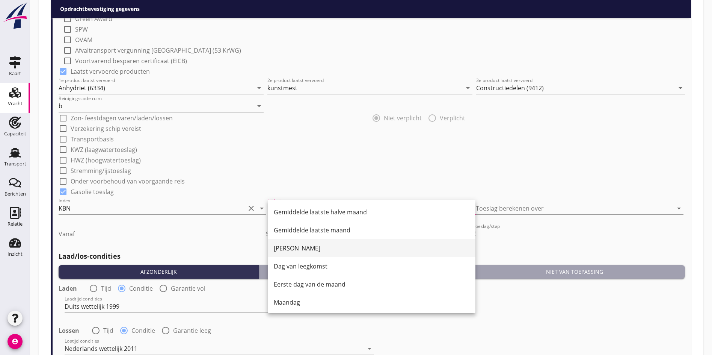
click at [309, 250] on div "[PERSON_NAME]" at bounding box center [372, 247] width 196 height 9
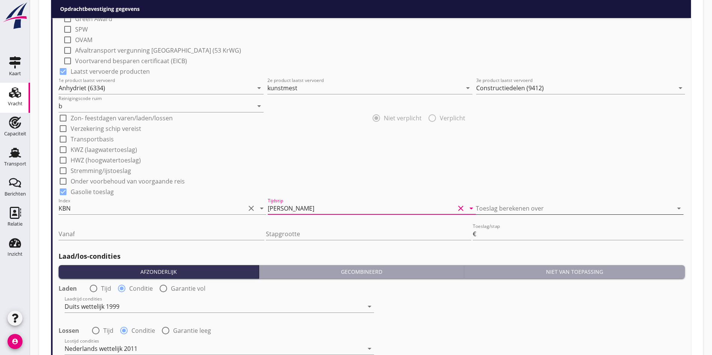
click at [500, 211] on div at bounding box center [569, 208] width 187 height 12
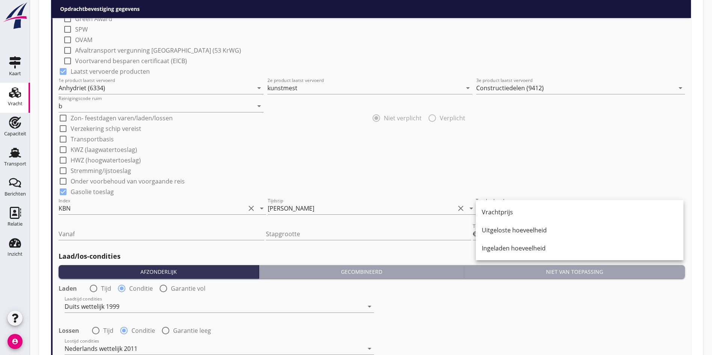
click at [507, 187] on div "check_box Gasolie toeslag" at bounding box center [372, 191] width 626 height 11
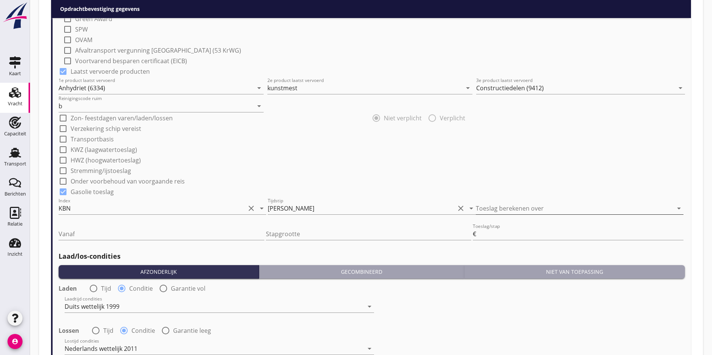
click at [508, 203] on div at bounding box center [569, 208] width 187 height 12
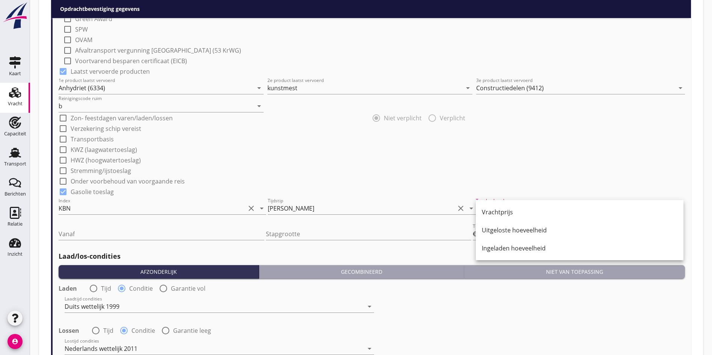
click at [507, 216] on div "Vrachtprijs" at bounding box center [580, 211] width 196 height 9
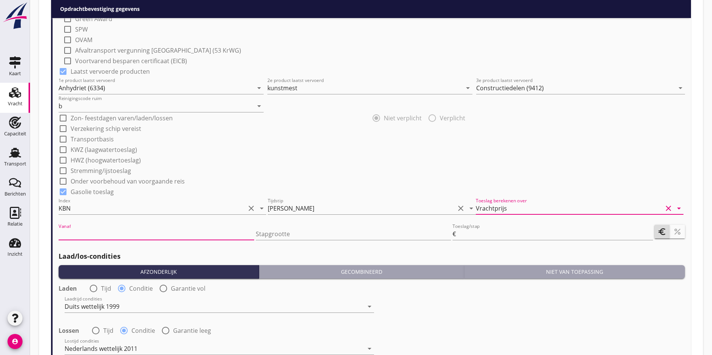
click at [134, 234] on input "Vanaf" at bounding box center [157, 234] width 196 height 12
type input "95"
click at [281, 237] on input "Stapgrootte" at bounding box center [354, 234] width 196 height 12
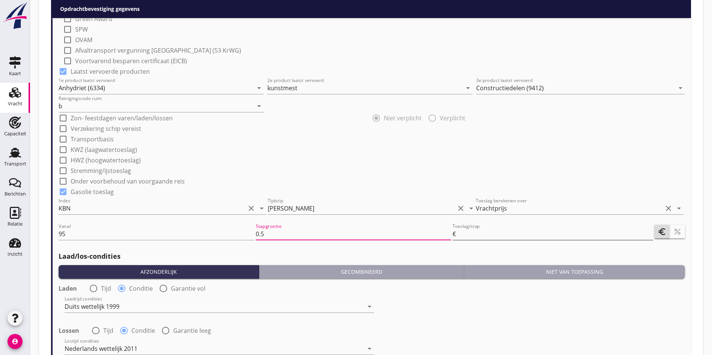
type input "0.5"
click at [489, 232] on input "Toeslag/stap" at bounding box center [555, 234] width 196 height 12
type input "0.5"
click at [461, 172] on div "check_box_outline_blank Stremming/ijstoeslag" at bounding box center [372, 169] width 626 height 11
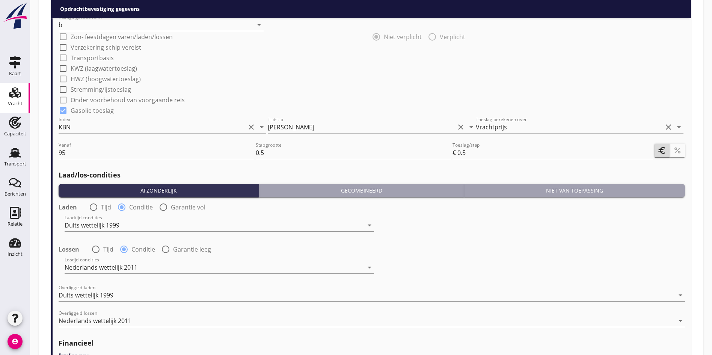
scroll to position [751, 0]
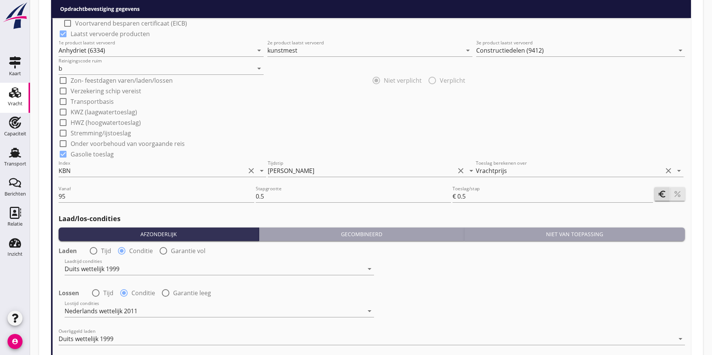
click at [683, 190] on button "percent" at bounding box center [677, 194] width 15 height 14
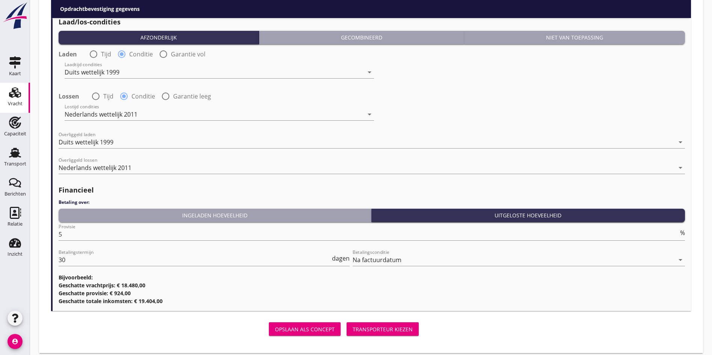
scroll to position [953, 0]
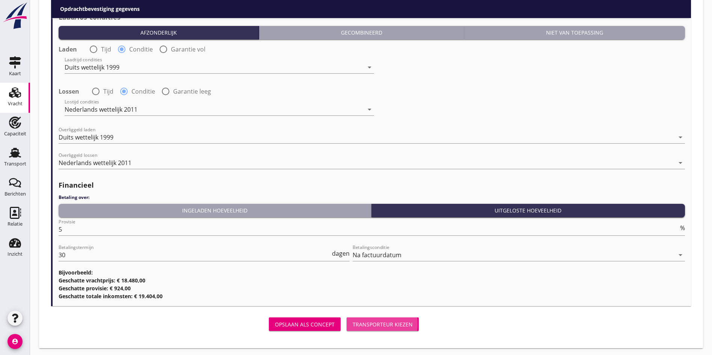
click at [353, 323] on div "Transporteur kiezen" at bounding box center [383, 324] width 60 height 8
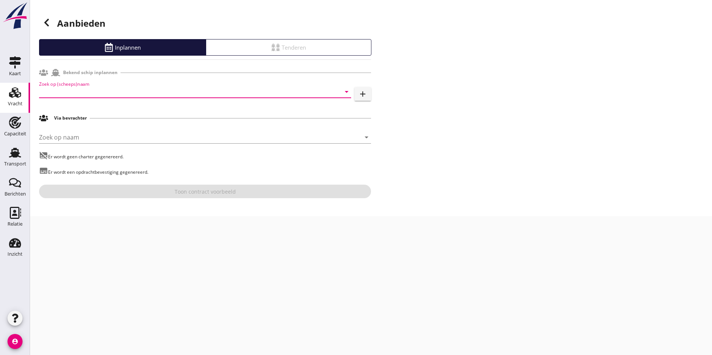
click at [64, 96] on input "Zoek op (scheeps)naam" at bounding box center [184, 92] width 291 height 12
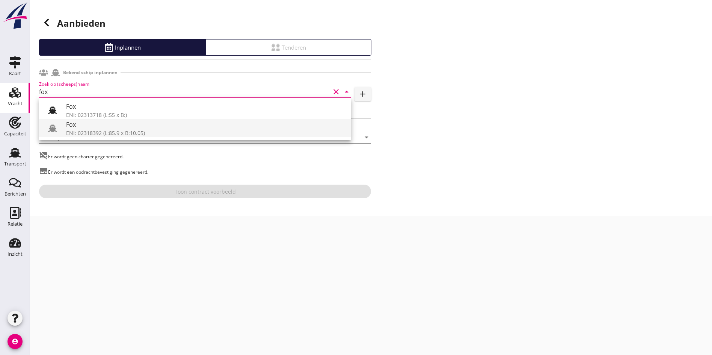
click at [150, 128] on div "Fox" at bounding box center [205, 124] width 279 height 9
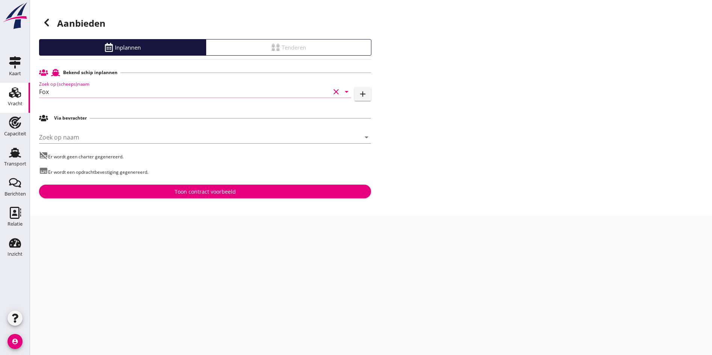
type input "Fox"
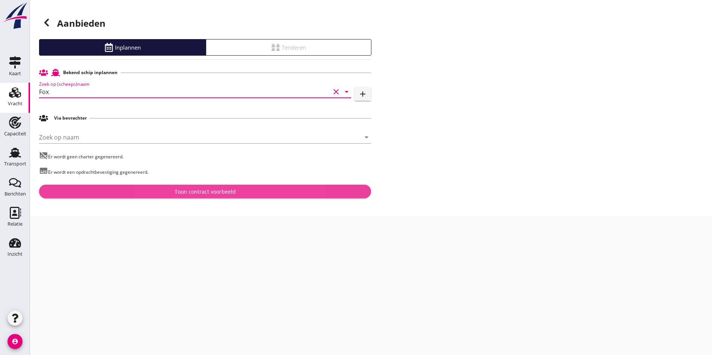
click at [201, 195] on div "Toon contract voorbeeld" at bounding box center [205, 191] width 61 height 8
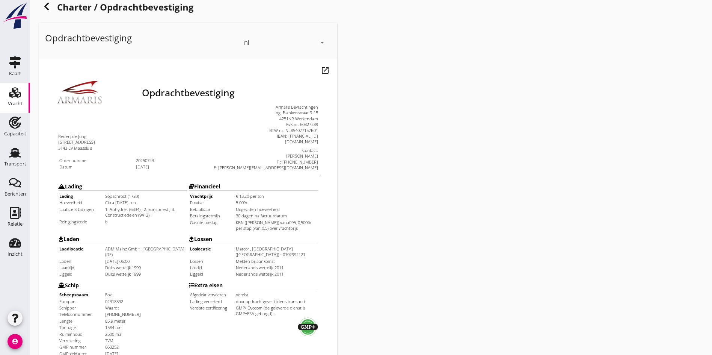
scroll to position [188, 0]
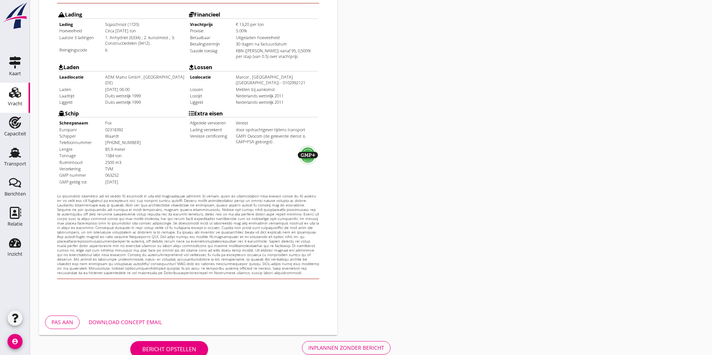
click at [308, 349] on div "Inplannen zonder bericht" at bounding box center [346, 347] width 76 height 8
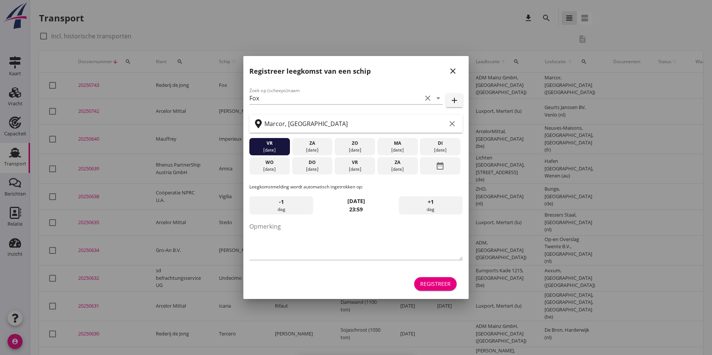
click at [451, 71] on icon "close" at bounding box center [452, 70] width 9 height 9
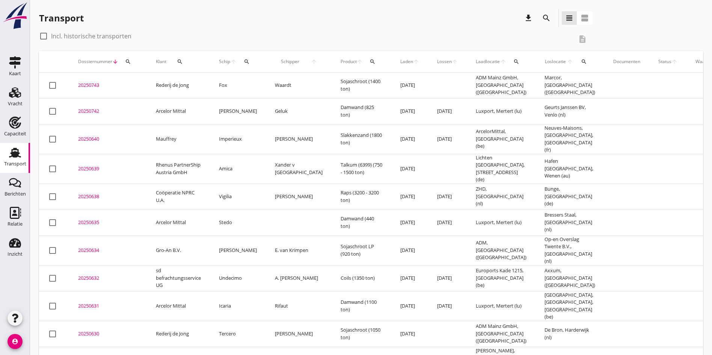
click at [85, 86] on div "20250743" at bounding box center [108, 85] width 60 height 8
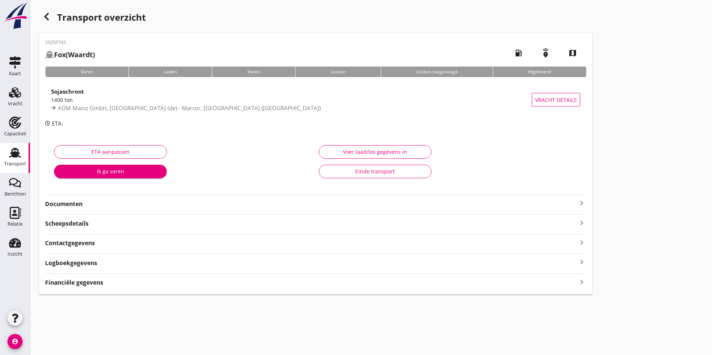
click at [577, 204] on icon "keyboard_arrow_right" at bounding box center [581, 202] width 9 height 9
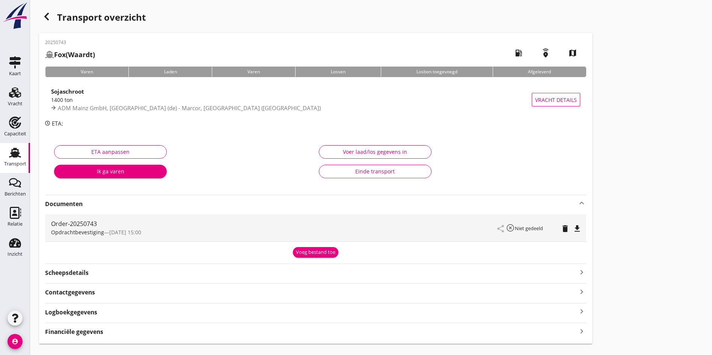
click at [573, 229] on icon "file_download" at bounding box center [577, 228] width 9 height 9
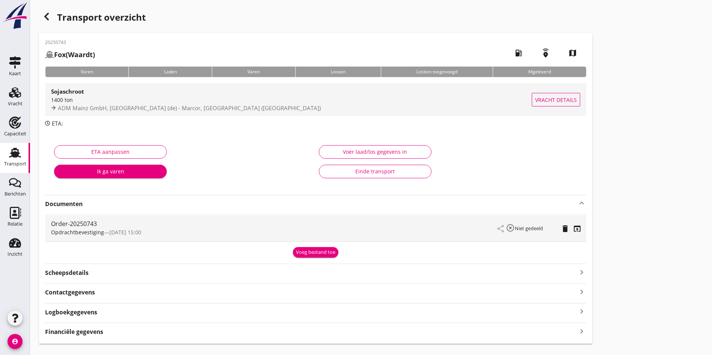
click at [209, 95] on div "Sojaschroot" at bounding box center [291, 91] width 481 height 9
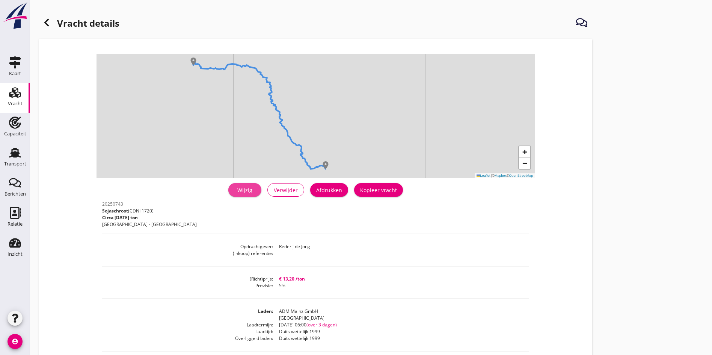
click at [234, 192] on div "Wijzig" at bounding box center [244, 190] width 21 height 8
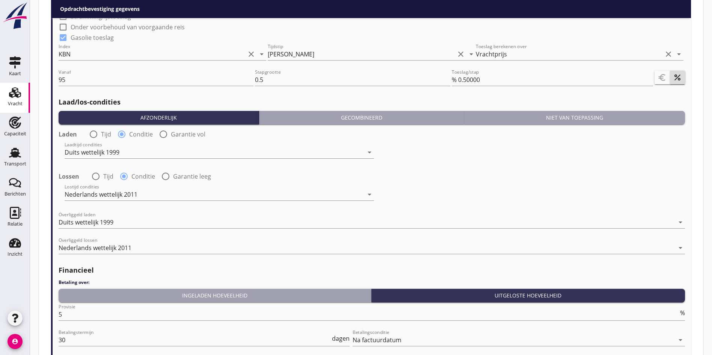
scroll to position [948, 0]
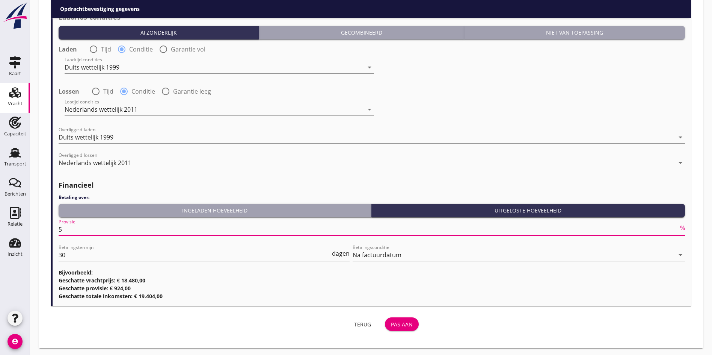
drag, startPoint x: 74, startPoint y: 227, endPoint x: 50, endPoint y: 231, distance: 24.0
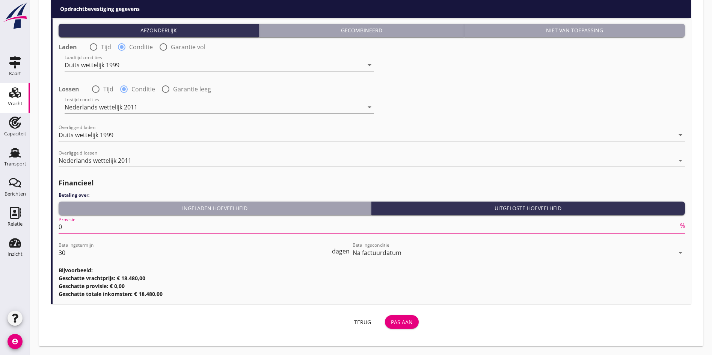
scroll to position [930, 0]
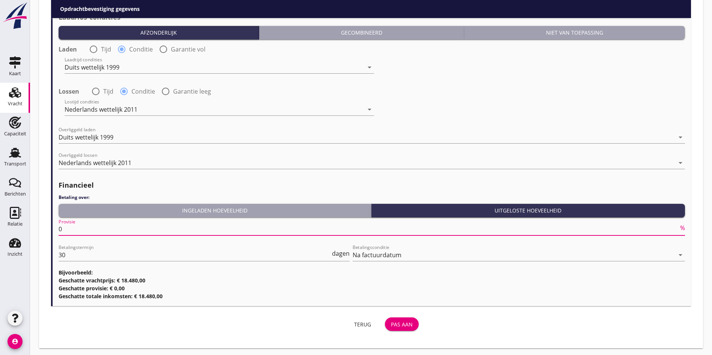
type input "0"
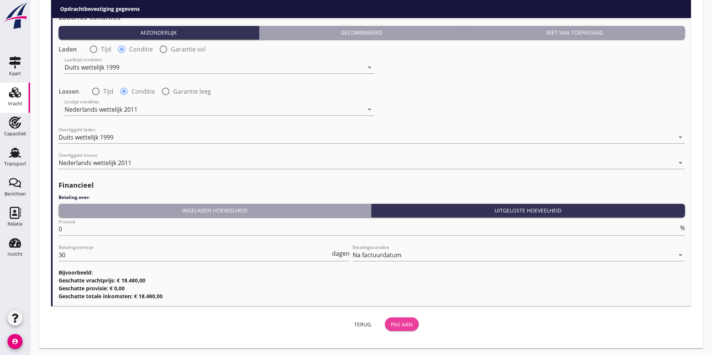
scroll to position [0, 0]
click at [391, 321] on div "Pas aan" at bounding box center [402, 324] width 22 height 8
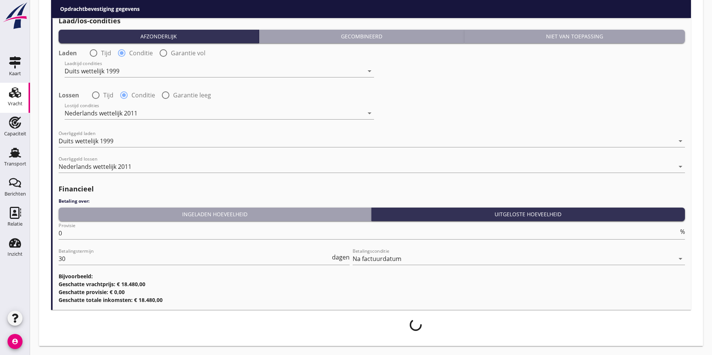
scroll to position [924, 0]
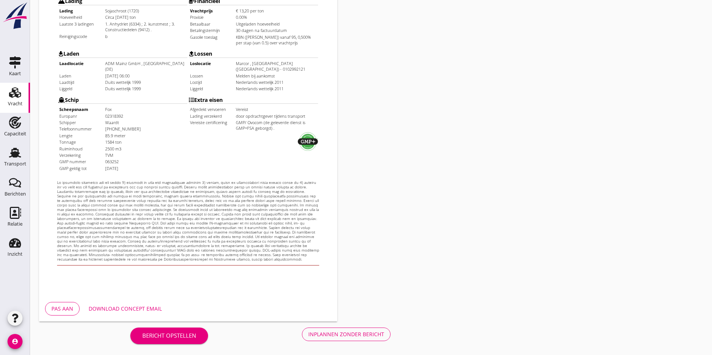
scroll to position [202, 0]
click at [203, 323] on div "Opdrachtbevestiging nl arrow_drop_down open_in_new Pas aan Download concept ema…" at bounding box center [203, 78] width 335 height 489
click at [308, 330] on div "Inplannen zonder bericht" at bounding box center [346, 333] width 76 height 8
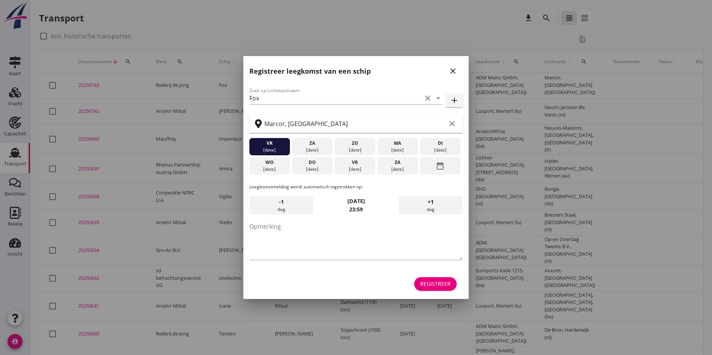
click at [455, 73] on icon "close" at bounding box center [452, 70] width 9 height 9
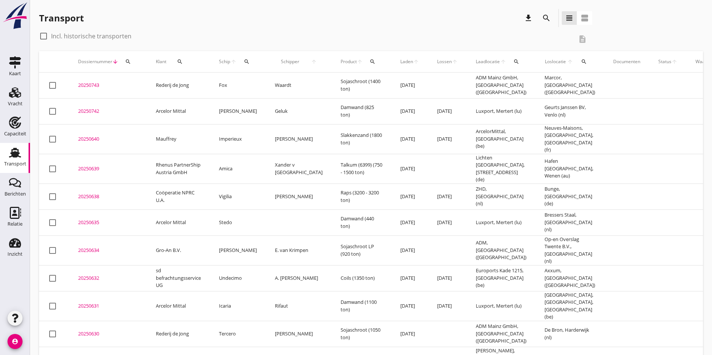
click at [84, 85] on div "20250743" at bounding box center [108, 85] width 60 height 8
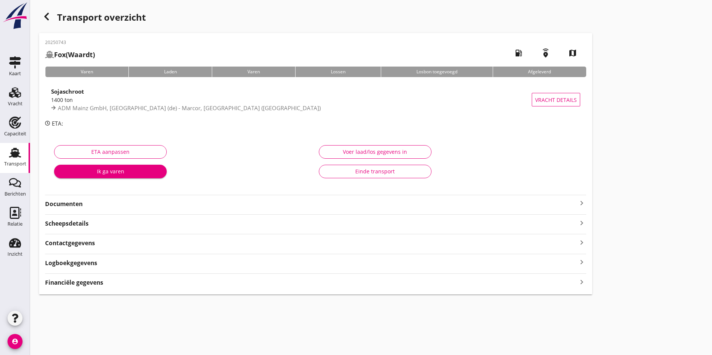
click at [358, 197] on div "Documenten keyboard_arrow_right" at bounding box center [315, 202] width 541 height 14
click at [577, 202] on icon "keyboard_arrow_right" at bounding box center [581, 202] width 9 height 9
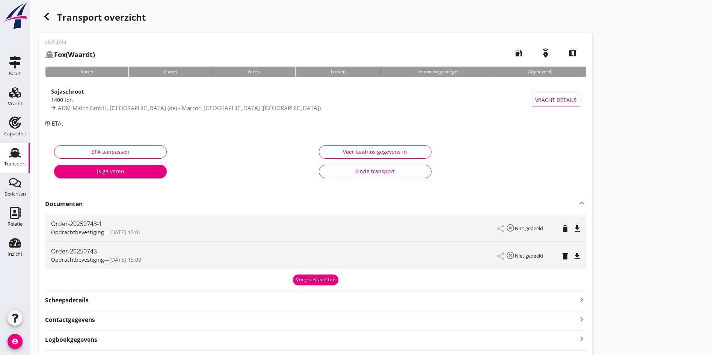
click at [573, 232] on icon "file_download" at bounding box center [577, 228] width 9 height 9
click at [44, 18] on icon "button" at bounding box center [46, 16] width 9 height 9
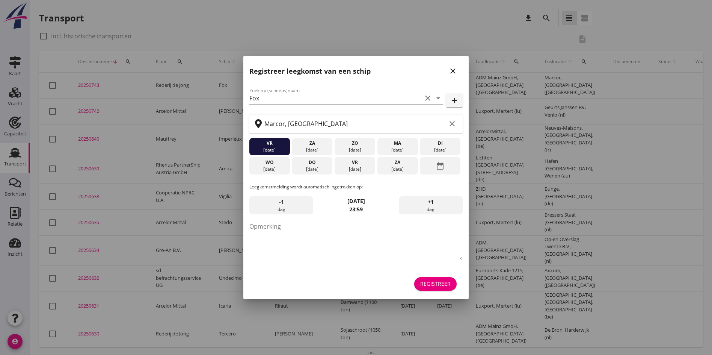
click at [451, 71] on icon "close" at bounding box center [452, 70] width 9 height 9
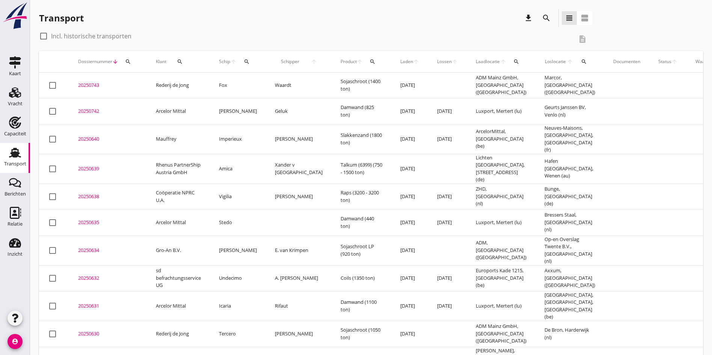
click at [124, 113] on div "20250742" at bounding box center [108, 111] width 60 height 8
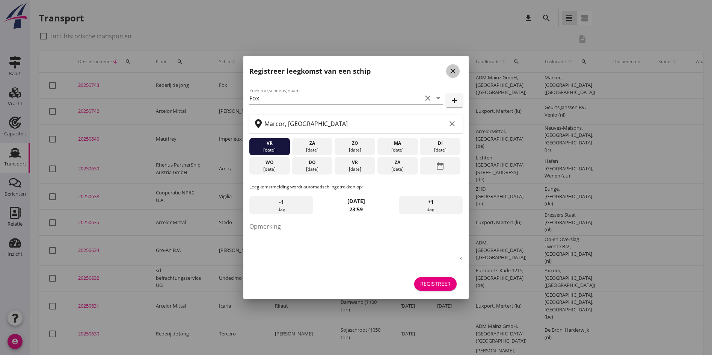
click at [454, 73] on icon "close" at bounding box center [452, 70] width 9 height 9
